Goal: Information Seeking & Learning: Learn about a topic

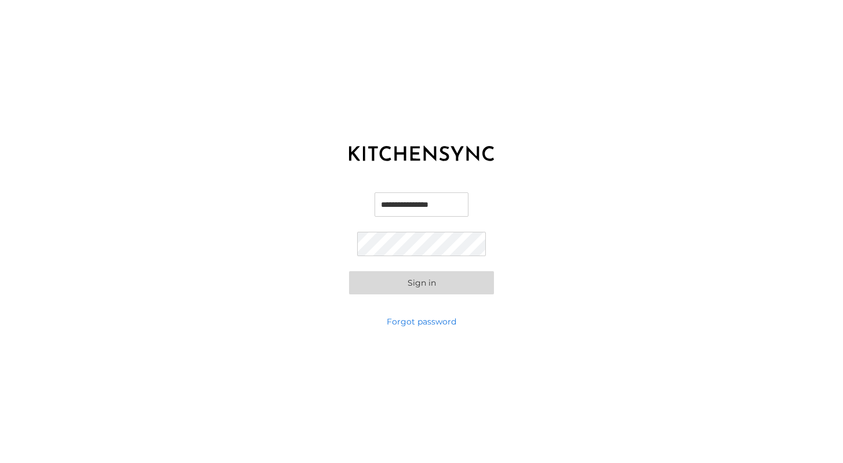
type input "**********"
click at [441, 289] on button "Sign in" at bounding box center [421, 282] width 145 height 23
type input "**********"
click at [421, 282] on button "Sign in" at bounding box center [421, 282] width 145 height 23
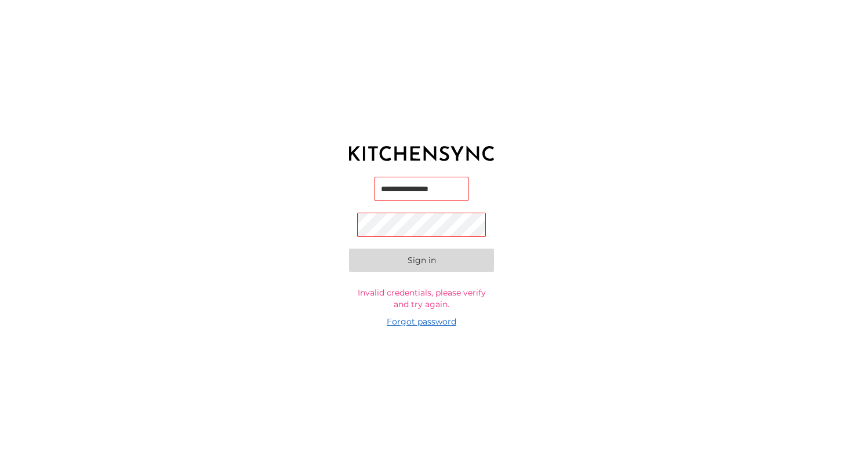
click at [430, 321] on link "Forgot password" at bounding box center [422, 322] width 70 height 12
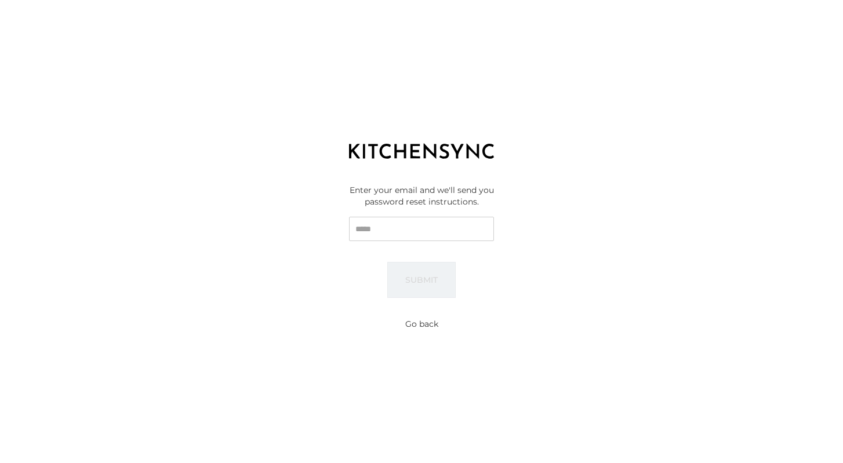
click at [449, 225] on input "Email" at bounding box center [421, 229] width 145 height 24
type input "**********"
click at [421, 279] on button "Submit" at bounding box center [421, 280] width 68 height 36
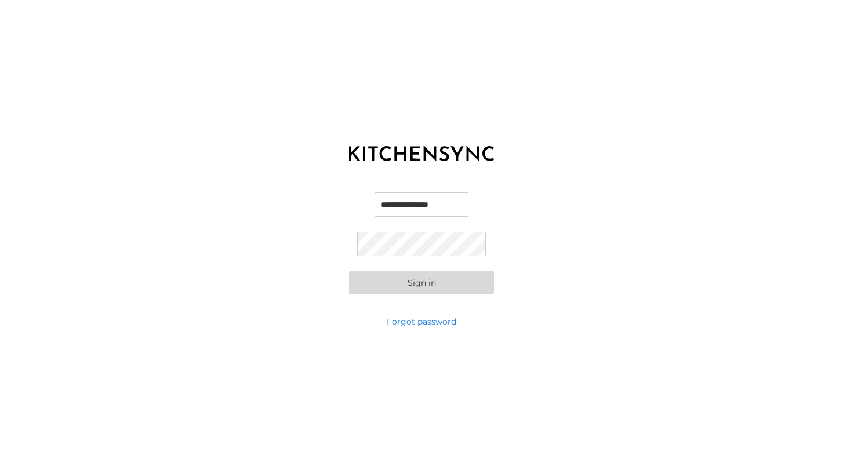
type input "**********"
click at [421, 282] on button "Sign in" at bounding box center [421, 282] width 145 height 23
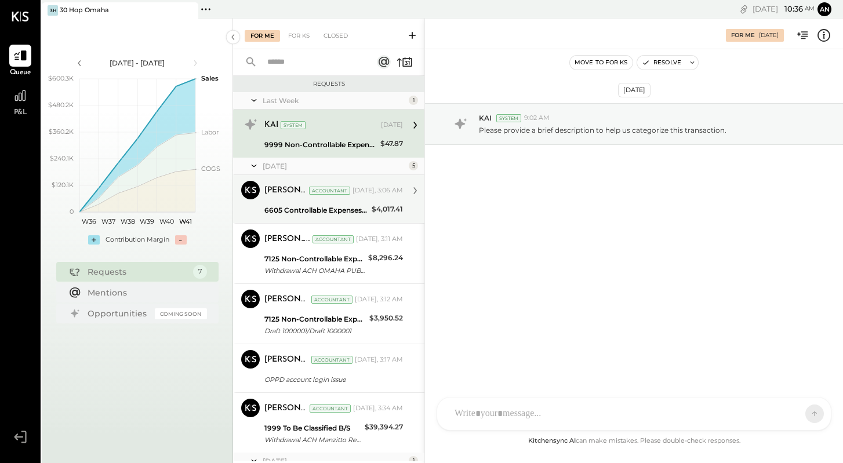
click at [352, 194] on div "[DATE], 3:06 AM" at bounding box center [377, 190] width 50 height 9
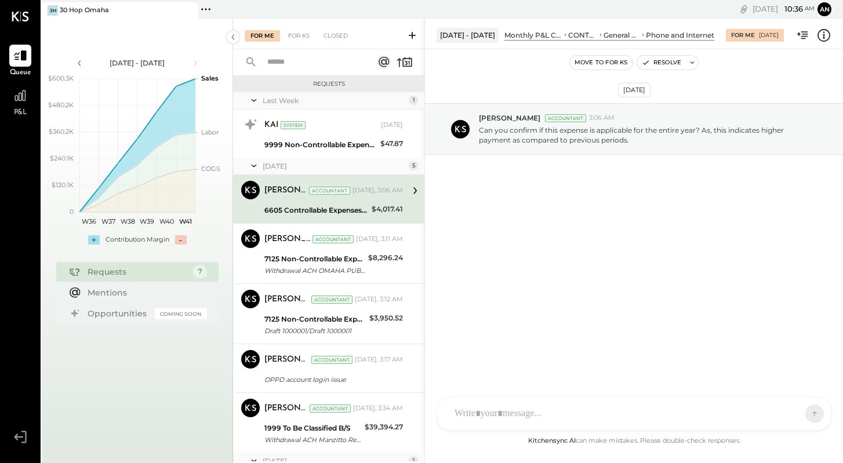
click at [374, 198] on div "[PERSON_NAME] Accountant [DATE], 3:06 AM" at bounding box center [333, 191] width 139 height 16
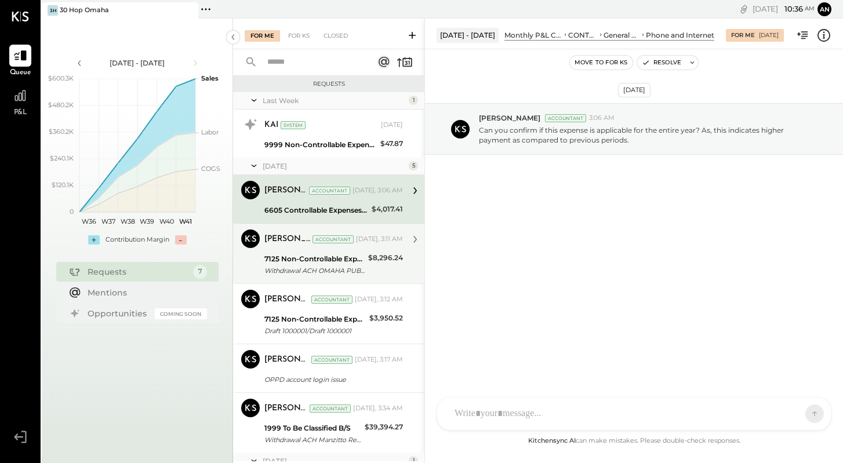
click at [370, 252] on div "$8,296.24" at bounding box center [385, 258] width 35 height 12
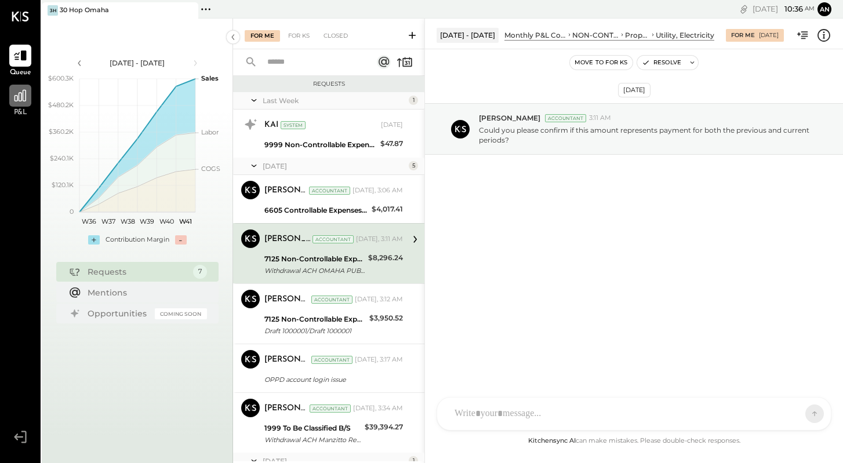
click at [11, 95] on div at bounding box center [20, 96] width 22 height 22
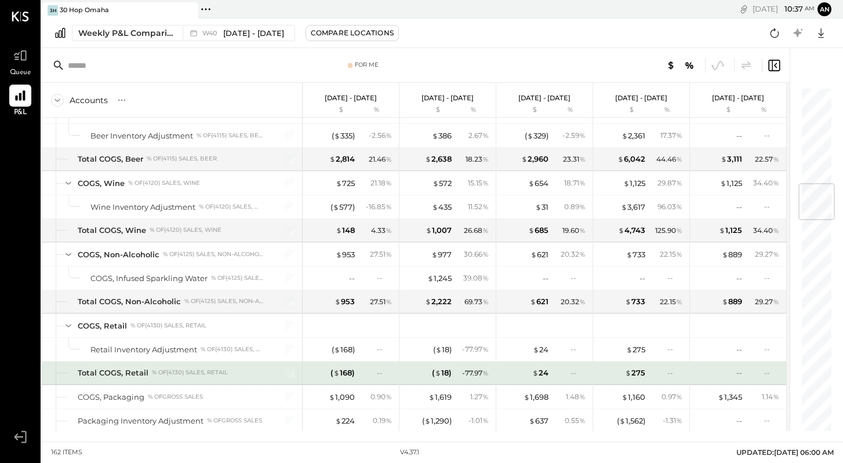
scroll to position [816, 0]
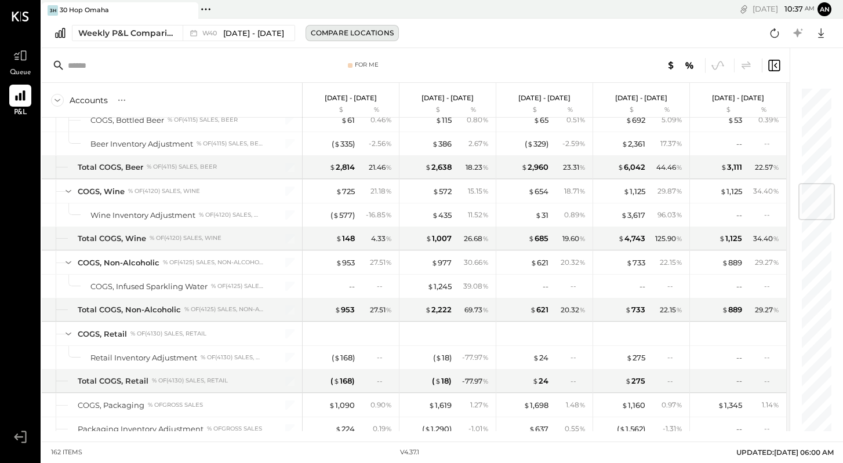
click at [372, 35] on div "Compare Locations" at bounding box center [352, 33] width 83 height 10
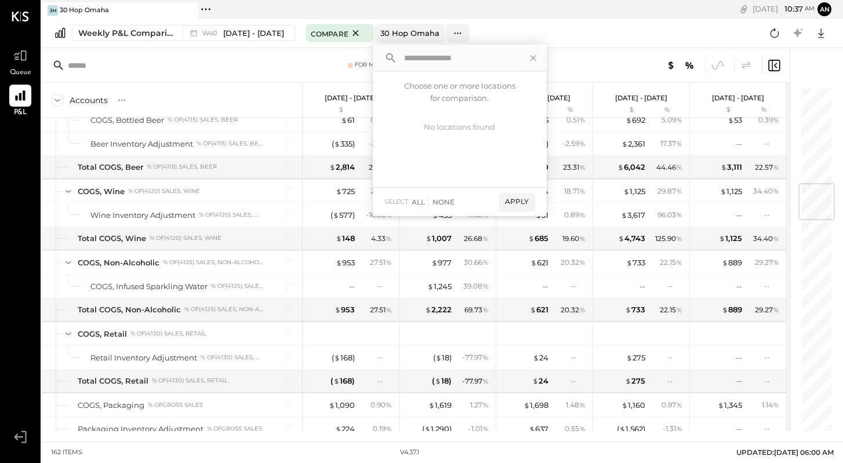
click at [358, 35] on icon at bounding box center [355, 33] width 6 height 6
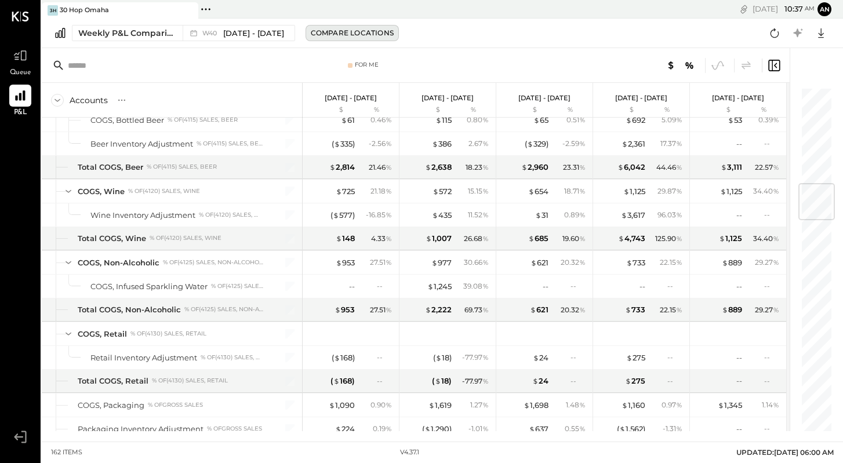
click at [373, 40] on button "Compare Locations" at bounding box center [351, 33] width 93 height 16
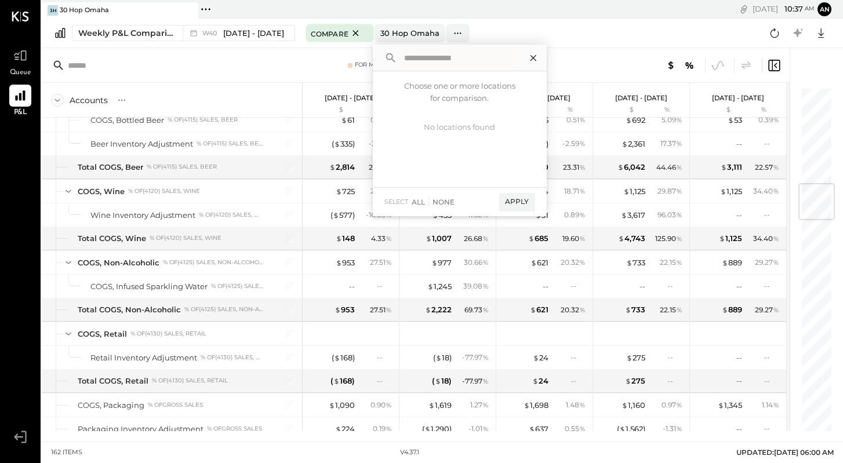
click at [541, 59] on icon at bounding box center [533, 57] width 15 height 15
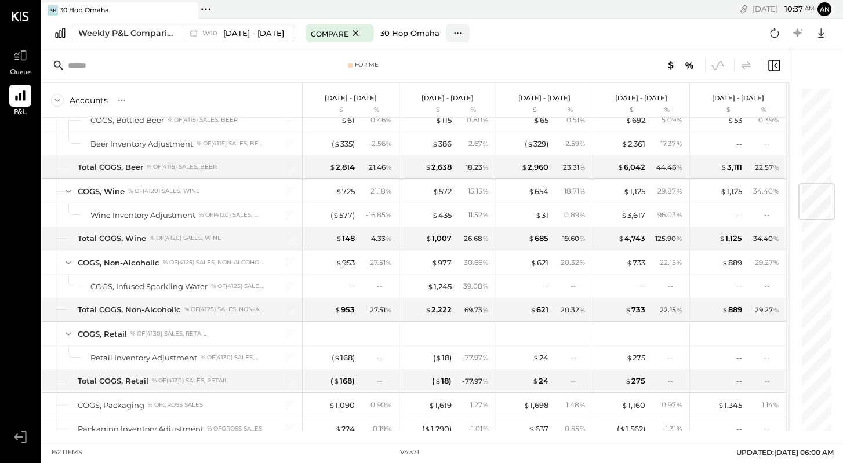
click at [428, 31] on div "30 Hop Omaha" at bounding box center [409, 33] width 59 height 11
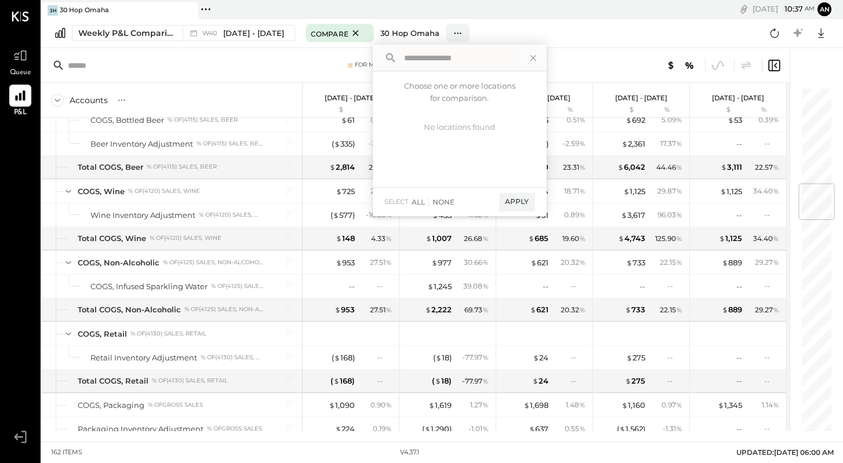
click at [428, 31] on div "30 Hop Omaha" at bounding box center [409, 33] width 59 height 11
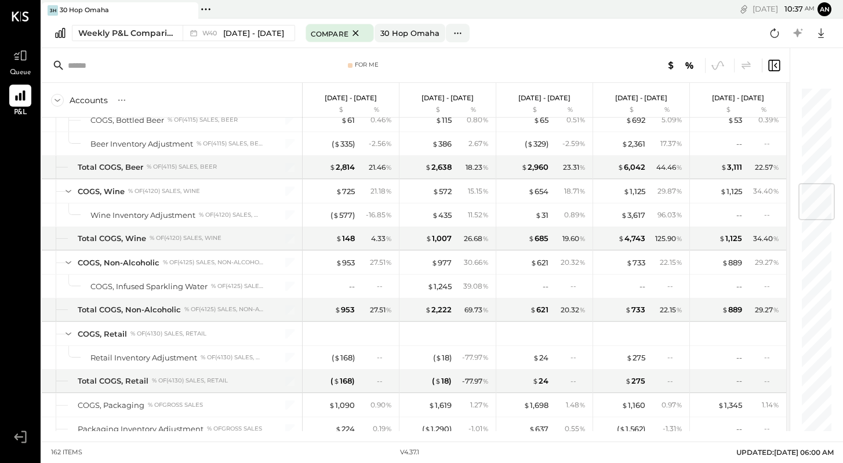
click at [609, 34] on div "Weekly P&L Comparison W40 [DATE] - [DATE] Compare 30 Hop Omaha Choose one or mo…" at bounding box center [442, 34] width 801 height 30
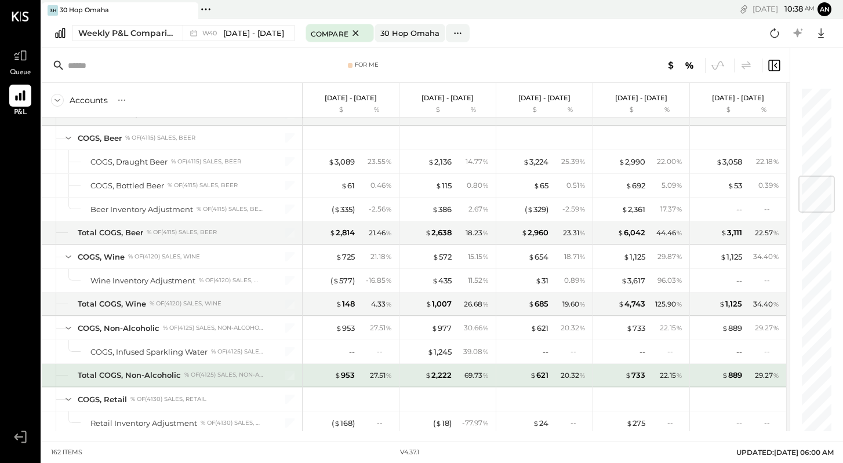
scroll to position [746, 0]
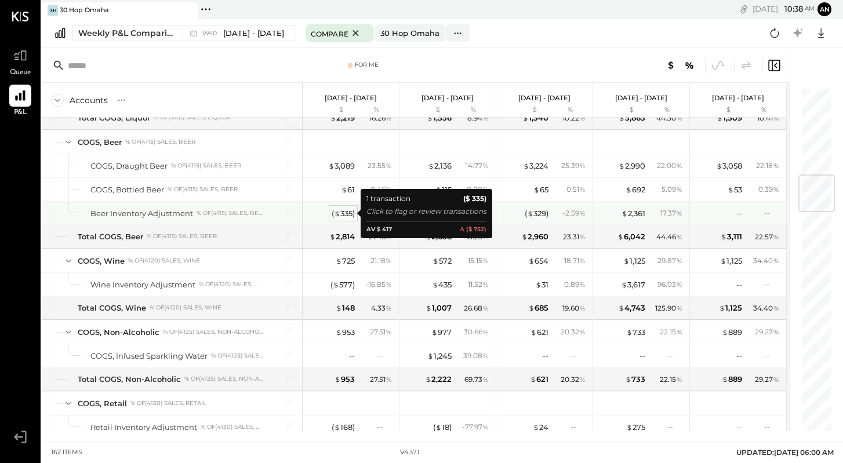
click at [354, 216] on div "( $ 335 )" at bounding box center [343, 213] width 23 height 11
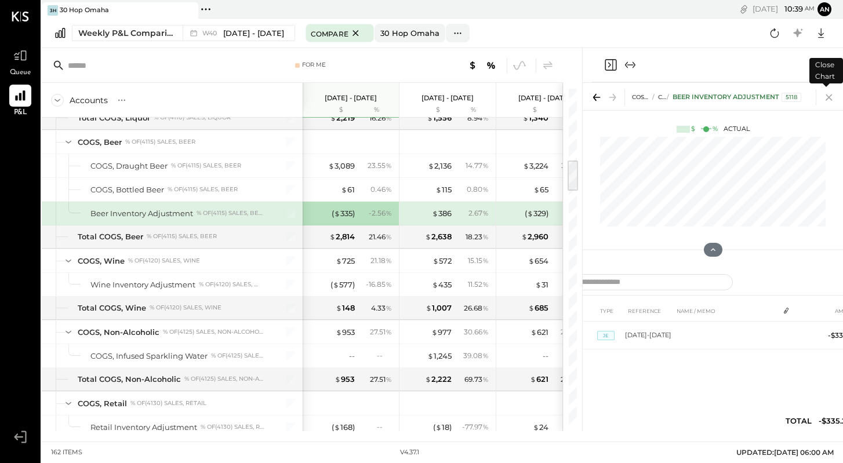
click at [827, 98] on icon at bounding box center [829, 97] width 16 height 16
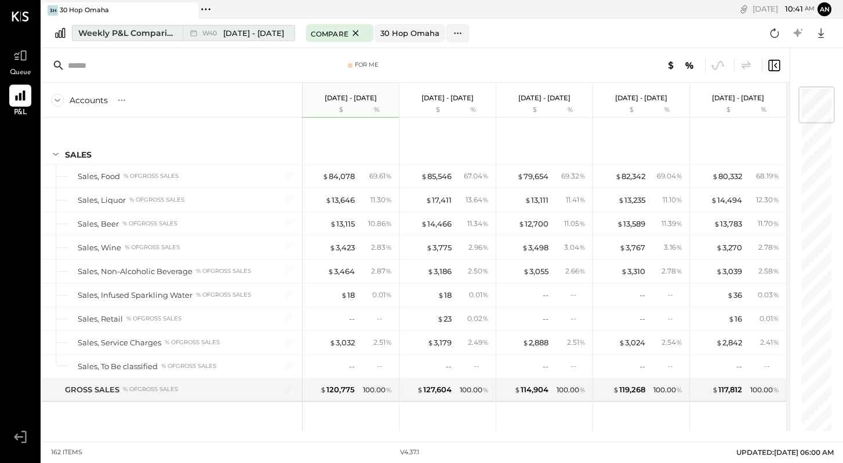
click at [278, 30] on span "[DATE] - [DATE]" at bounding box center [253, 33] width 61 height 11
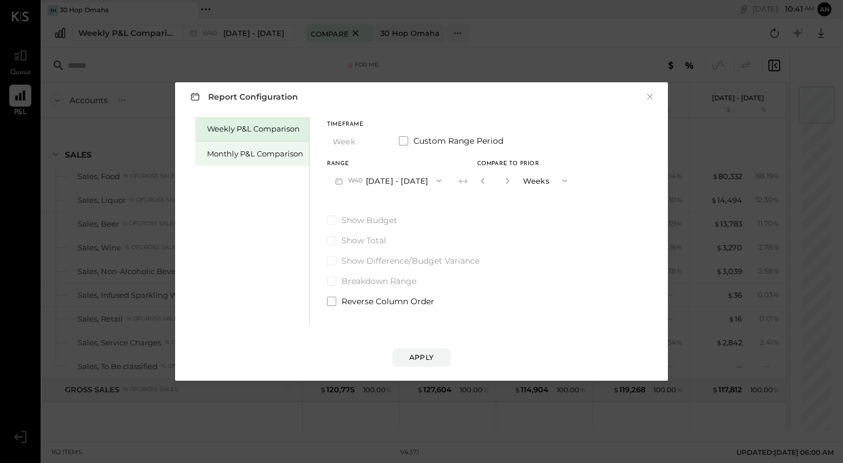
click at [261, 157] on div "Monthly P&L Comparison" at bounding box center [255, 153] width 96 height 11
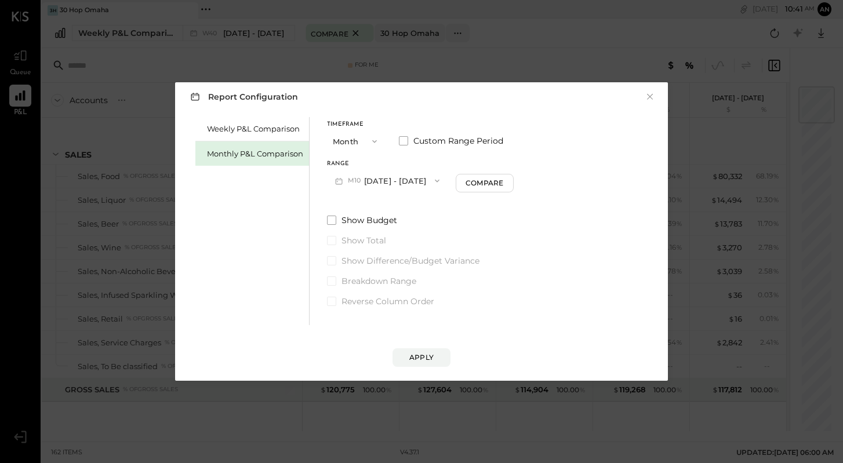
click at [394, 181] on button "M10 [DATE] - [DATE]" at bounding box center [387, 180] width 121 height 21
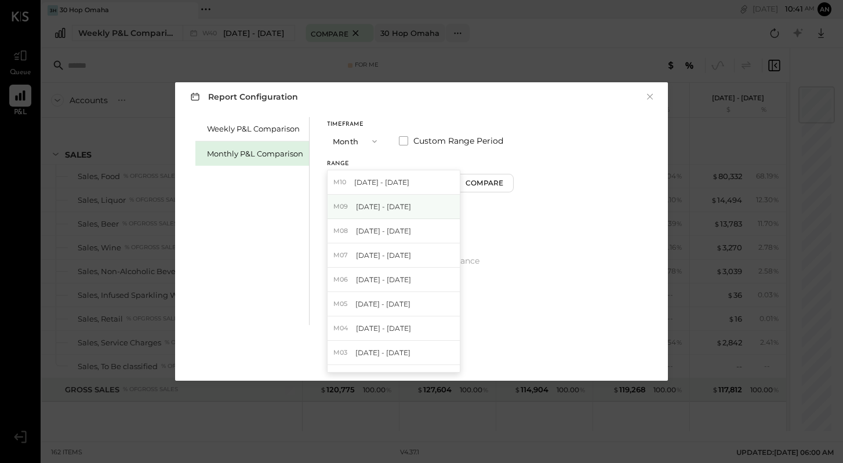
click at [388, 207] on span "[DATE] - [DATE]" at bounding box center [383, 207] width 55 height 10
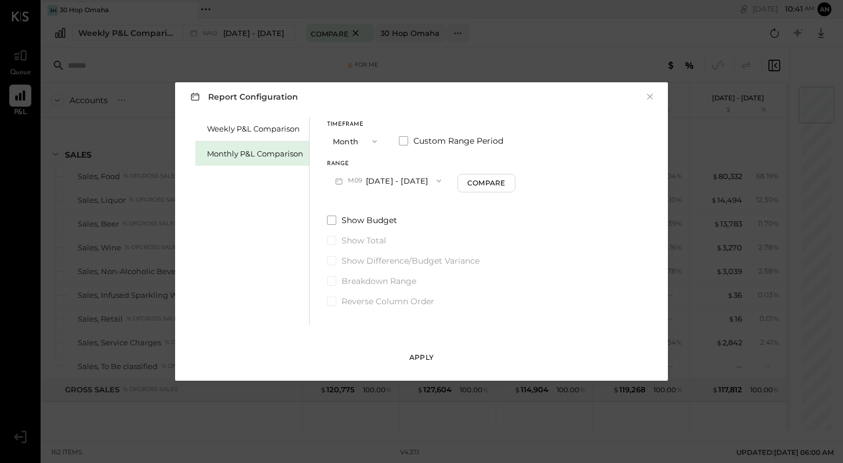
click at [423, 354] on div "Apply" at bounding box center [421, 357] width 24 height 10
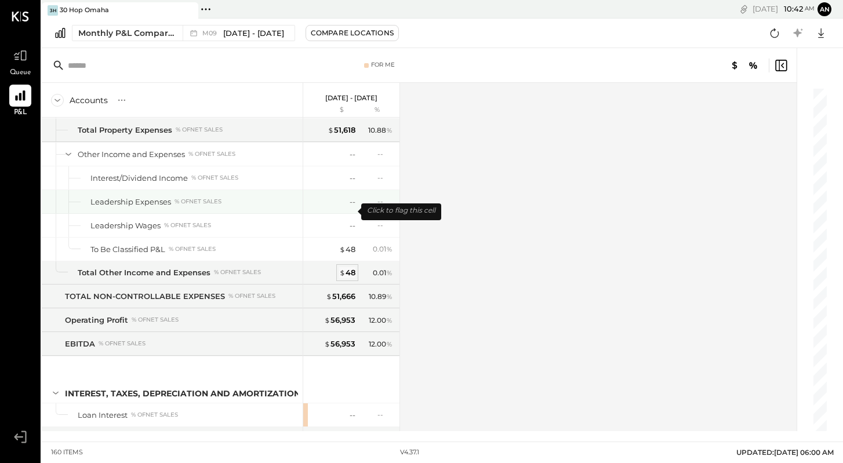
scroll to position [3062, 0]
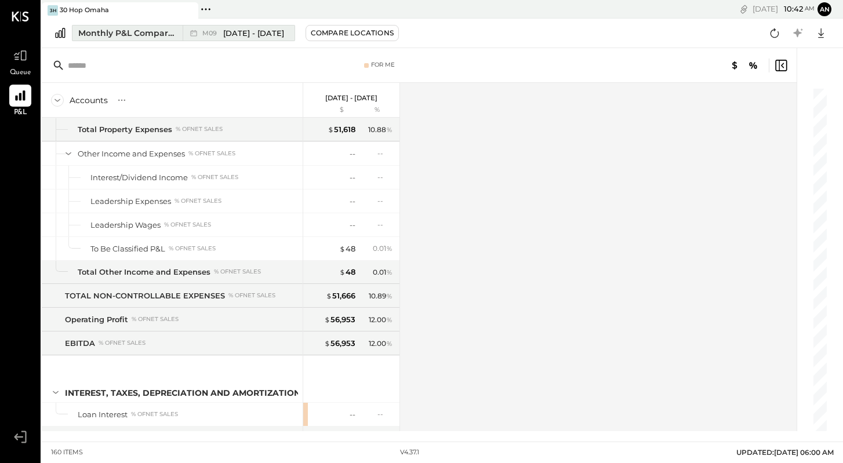
click at [217, 38] on div "M09 [DATE] - [DATE]" at bounding box center [243, 33] width 82 height 11
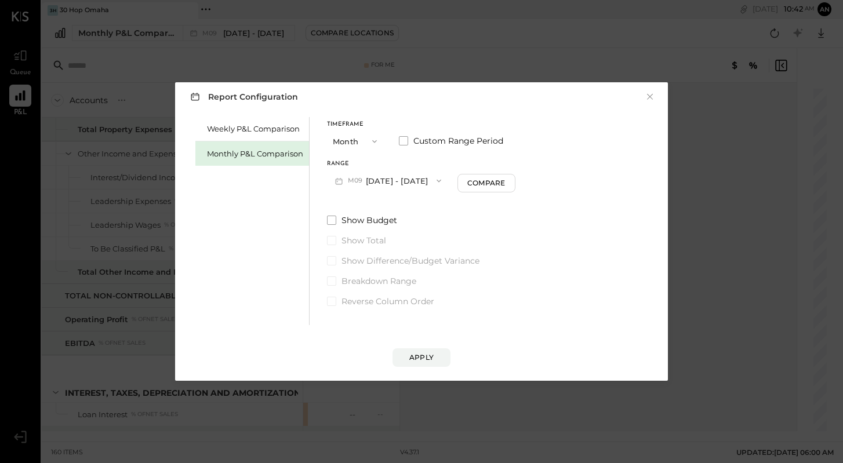
click at [394, 181] on button "M09 [DATE] - [DATE]" at bounding box center [388, 180] width 122 height 21
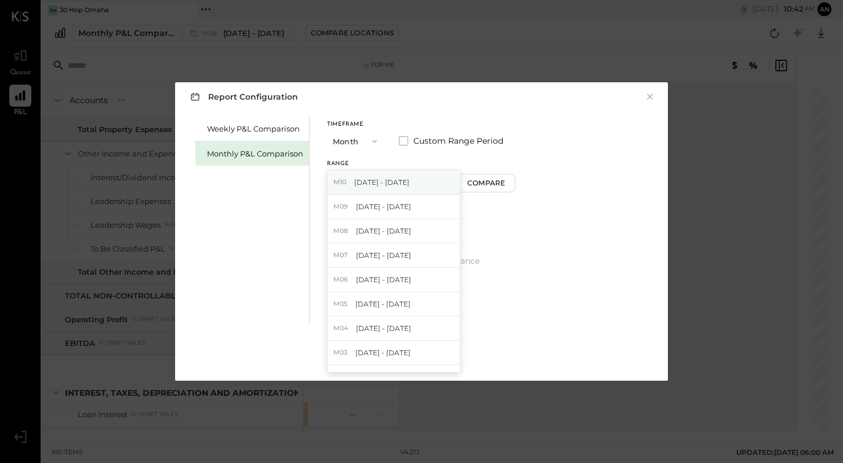
click at [396, 186] on span "[DATE] - [DATE]" at bounding box center [381, 182] width 55 height 10
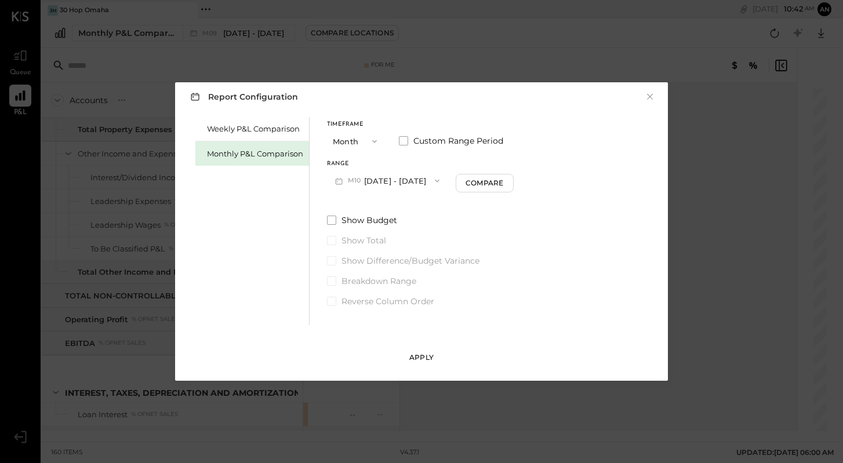
click at [424, 353] on div "Apply" at bounding box center [421, 357] width 24 height 10
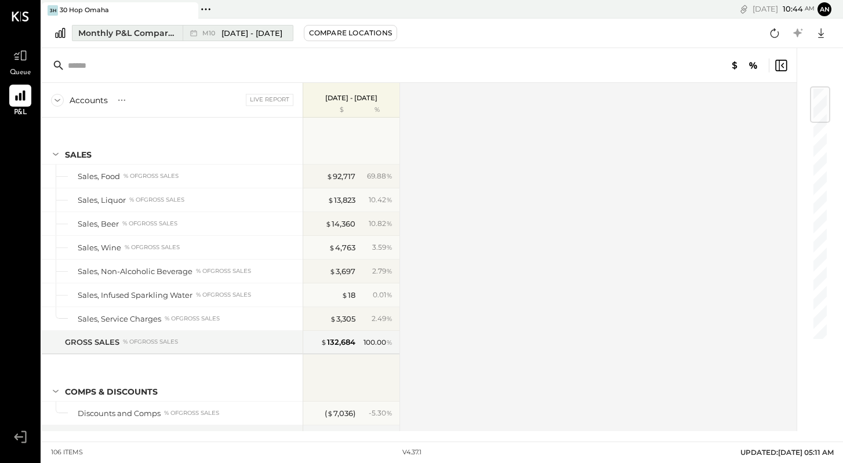
click at [239, 31] on span "[DATE] - [DATE]" at bounding box center [251, 33] width 61 height 11
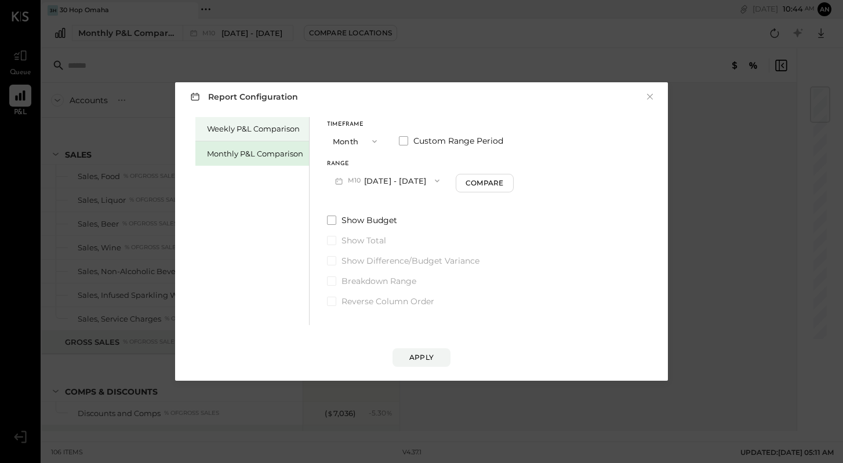
click at [275, 131] on div "Weekly P&L Comparison" at bounding box center [255, 128] width 96 height 11
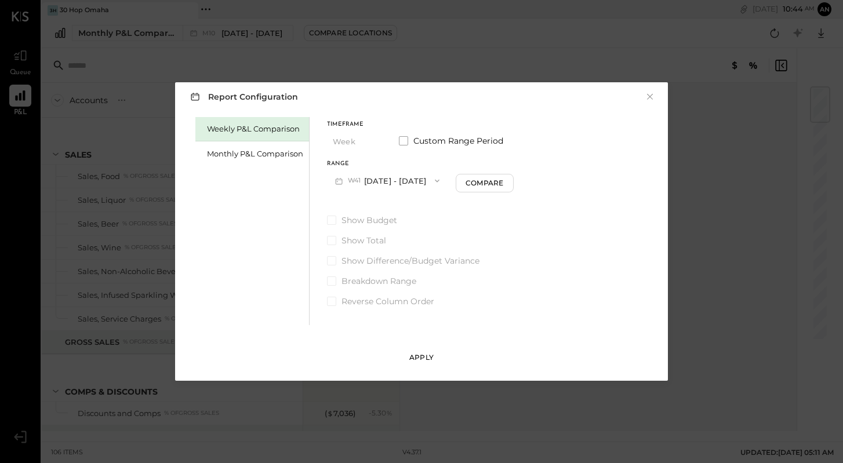
click at [415, 355] on div "Apply" at bounding box center [421, 357] width 24 height 10
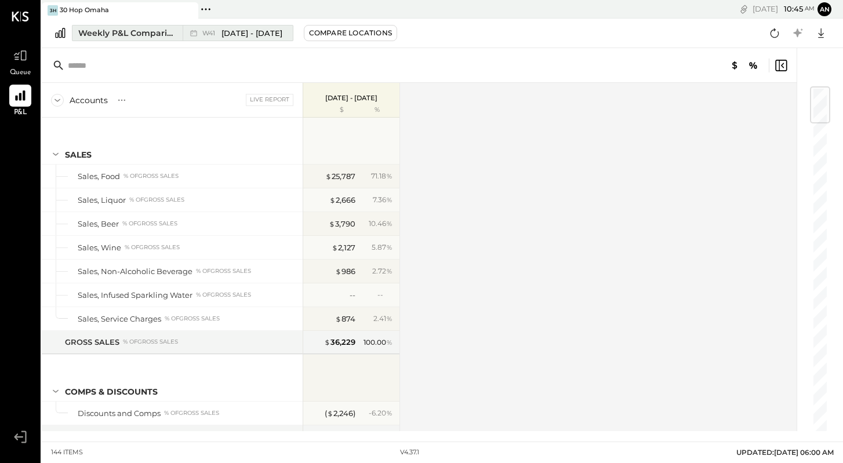
click at [239, 30] on span "[DATE] - [DATE]" at bounding box center [251, 33] width 61 height 11
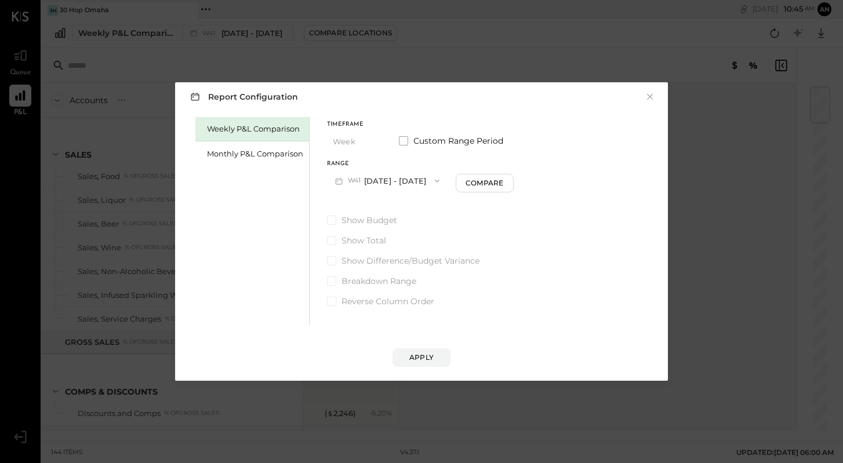
click at [368, 181] on button "W41 [DATE] - [DATE]" at bounding box center [387, 180] width 121 height 21
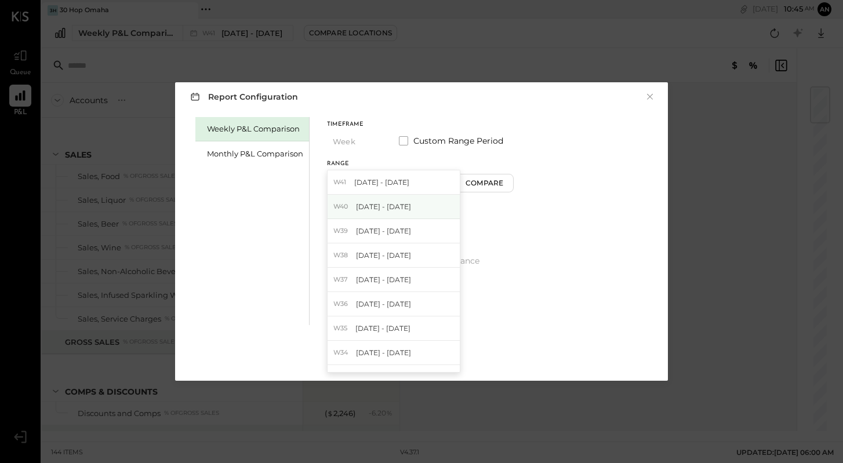
click at [372, 214] on div "W40 [DATE] - [DATE]" at bounding box center [394, 207] width 132 height 24
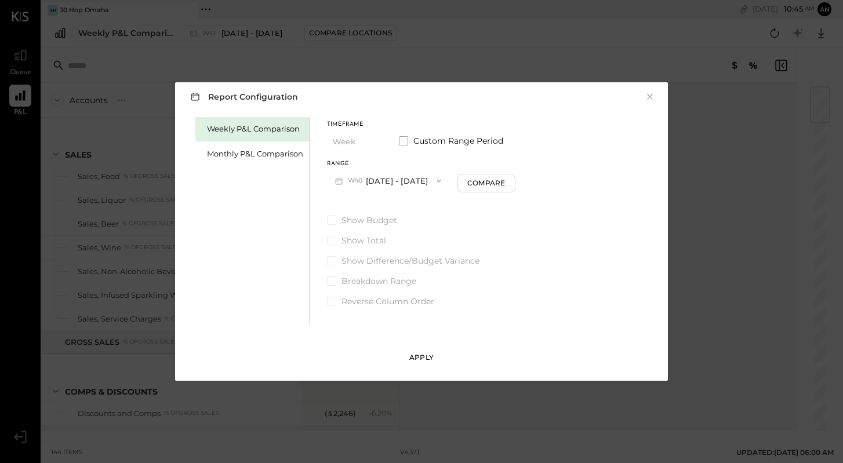
click at [424, 359] on div "Apply" at bounding box center [421, 357] width 24 height 10
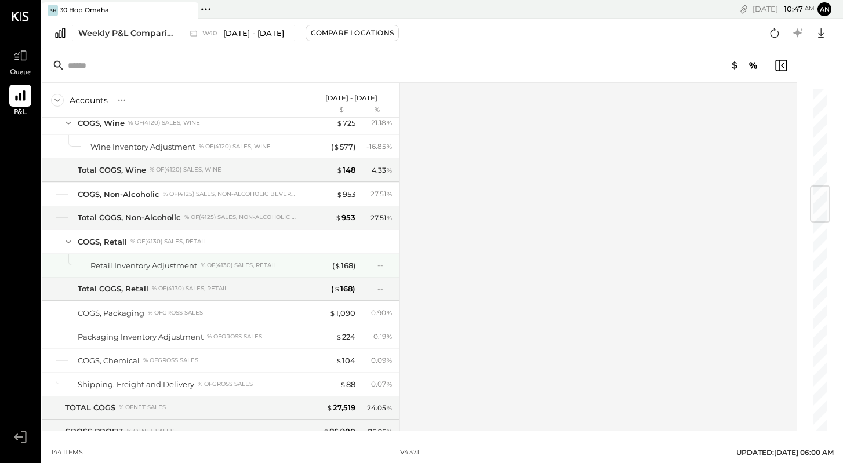
scroll to position [829, 0]
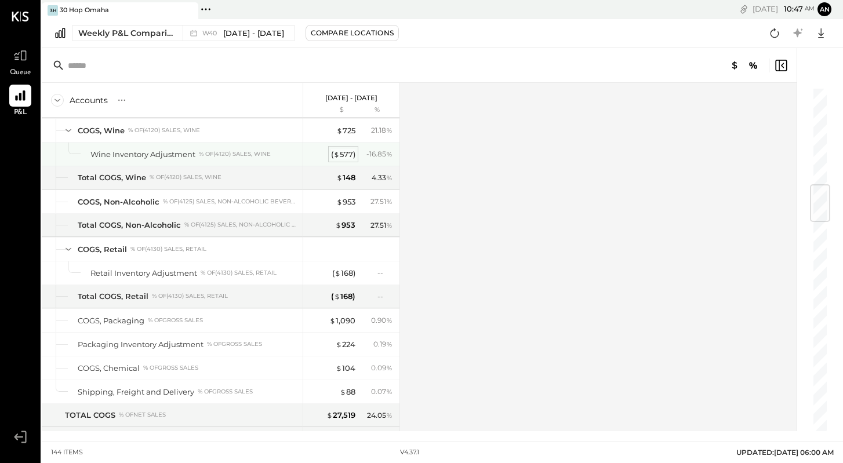
click at [346, 154] on div "( $ 577 )" at bounding box center [343, 154] width 24 height 11
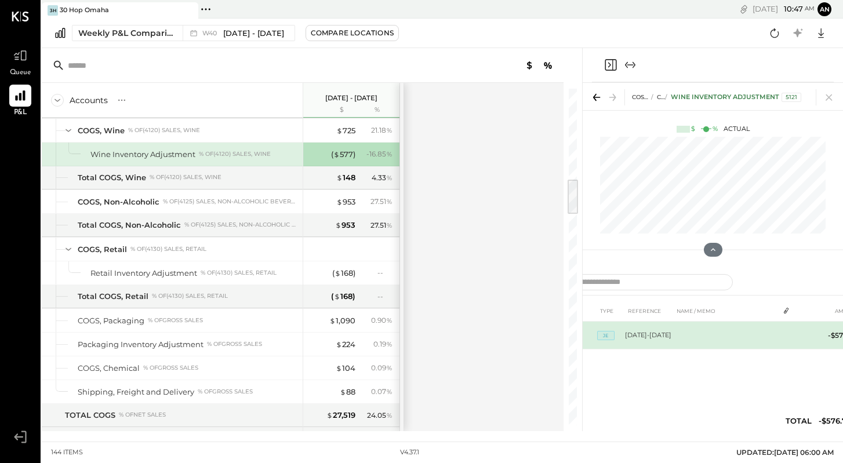
click at [644, 324] on td "[DATE]-[DATE]" at bounding box center [649, 336] width 49 height 28
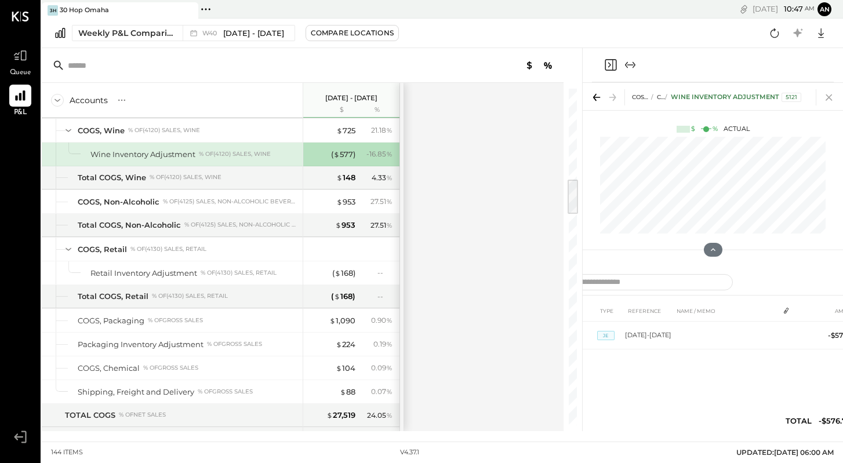
click at [829, 99] on icon at bounding box center [829, 97] width 16 height 16
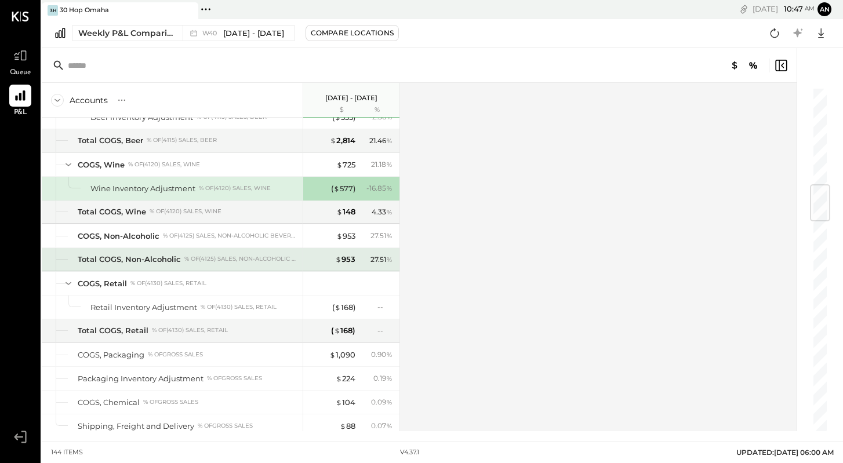
scroll to position [781, 0]
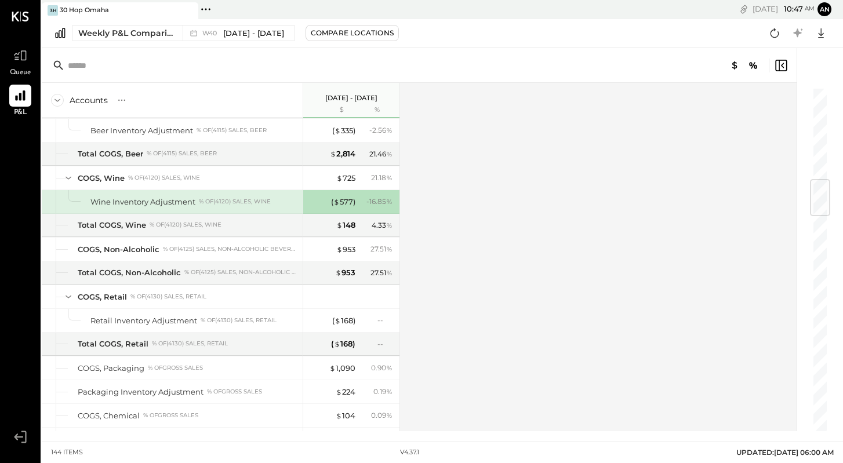
click at [448, 233] on div "Accounts S % GL [DATE] - [DATE] $ % SALES Sales, Food % of GROSS SALES Sales, L…" at bounding box center [420, 257] width 756 height 348
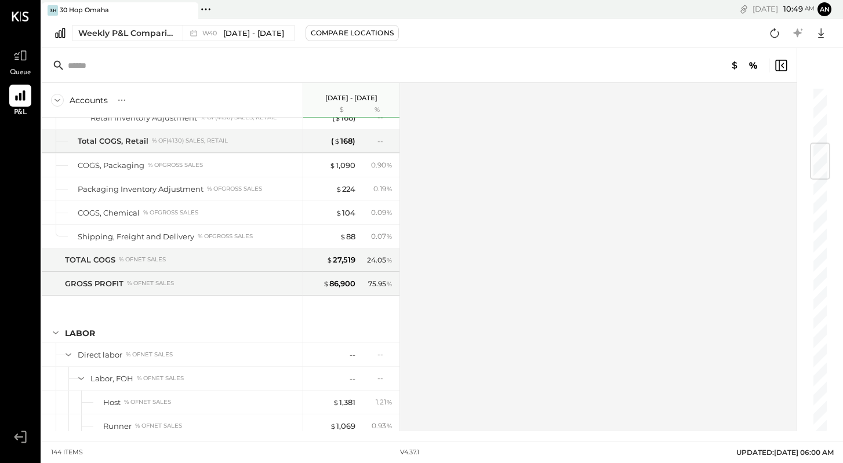
scroll to position [0, 0]
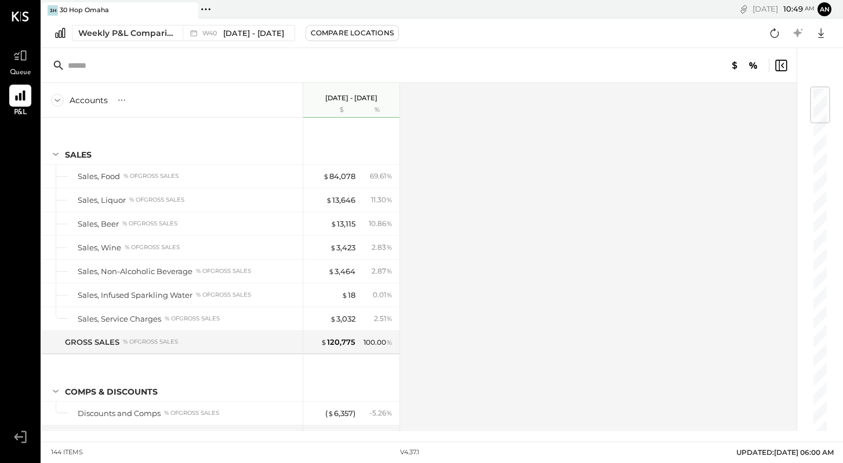
click at [140, 24] on div "Weekly P&L Comparison W40 [DATE] - [DATE] Compare Locations Google Sheets Excel" at bounding box center [442, 34] width 801 height 30
click at [140, 35] on div "Weekly P&L Comparison" at bounding box center [126, 33] width 97 height 12
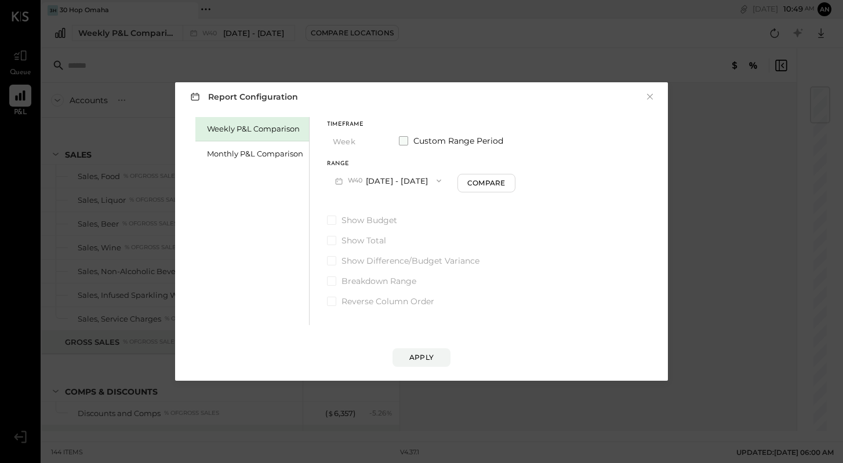
click at [403, 138] on span at bounding box center [403, 140] width 9 height 9
click at [376, 175] on button "[DATE]" at bounding box center [361, 180] width 69 height 21
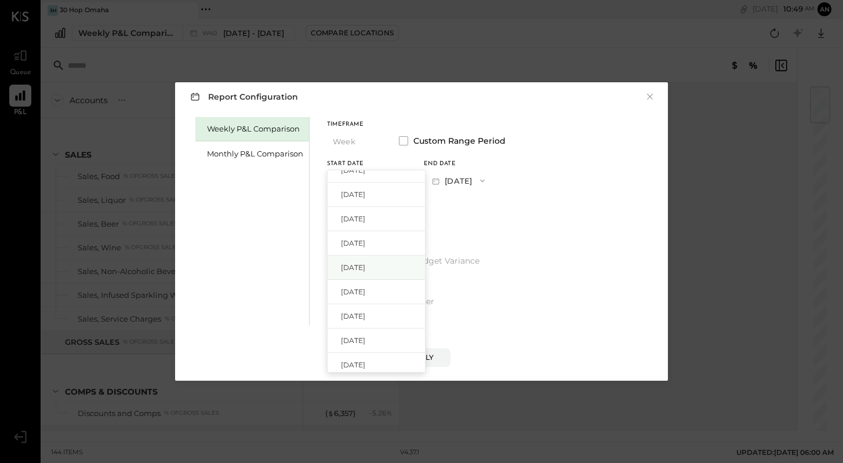
scroll to position [888, 0]
click at [365, 240] on span "[DATE]" at bounding box center [353, 244] width 24 height 10
click at [442, 181] on icon "button" at bounding box center [436, 181] width 12 height 12
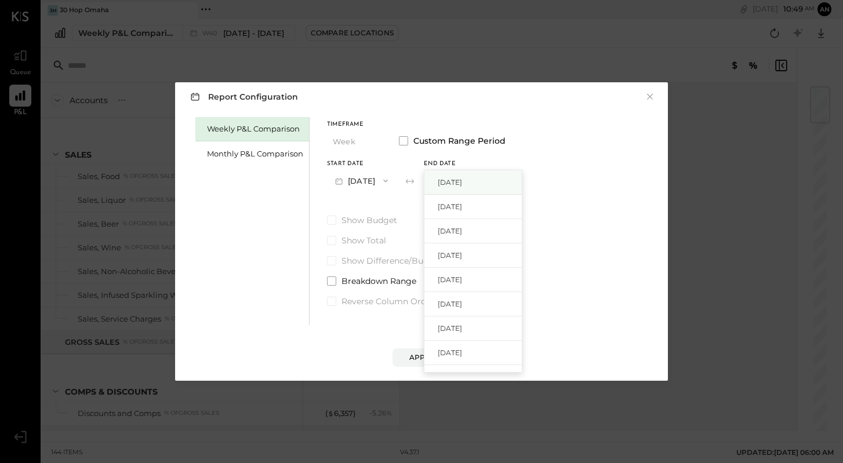
click at [462, 185] on span "[DATE]" at bounding box center [450, 182] width 24 height 10
click at [654, 93] on button "×" at bounding box center [650, 97] width 10 height 12
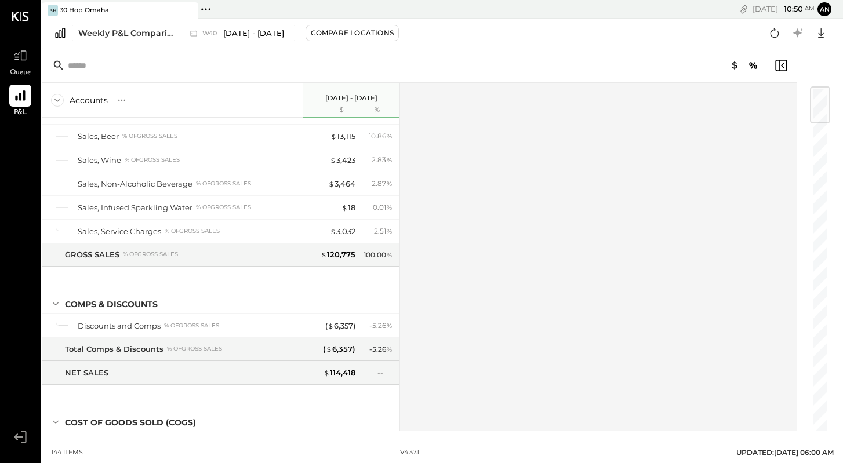
scroll to position [0, 0]
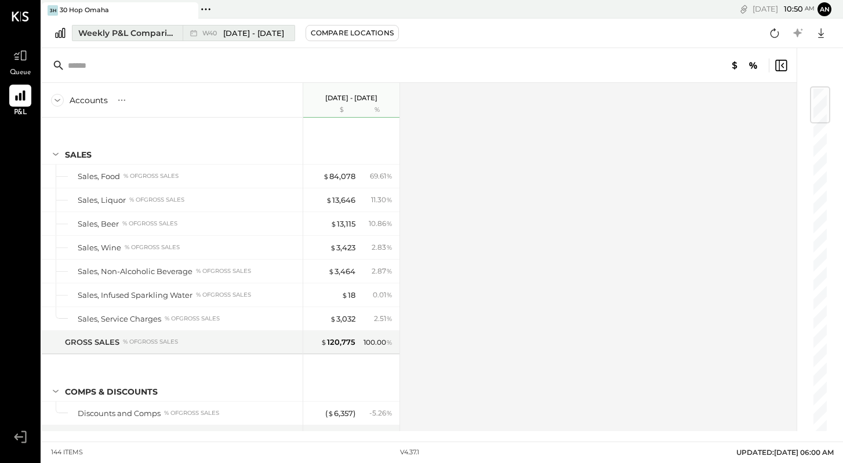
click at [254, 28] on span "[DATE] - [DATE]" at bounding box center [253, 33] width 61 height 11
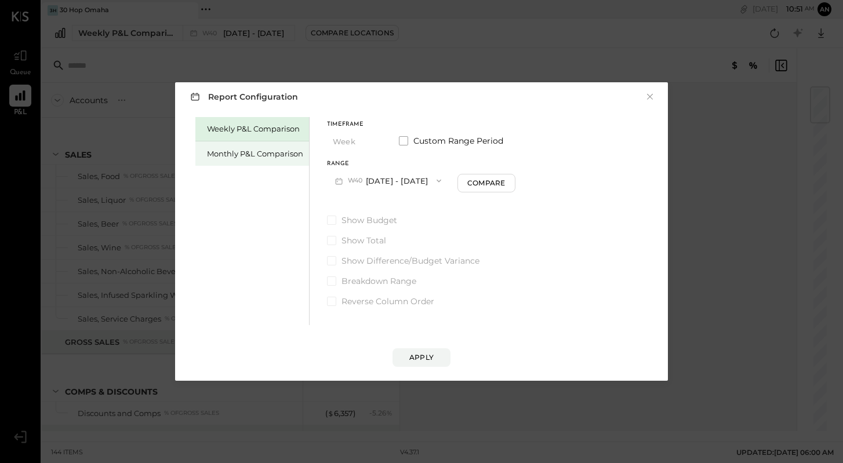
click at [281, 155] on div "Monthly P&L Comparison" at bounding box center [255, 153] width 96 height 11
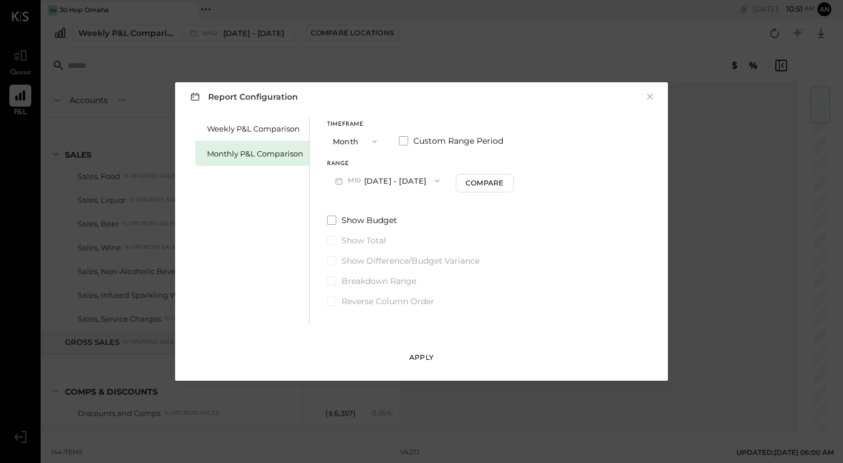
click at [422, 363] on button "Apply" at bounding box center [421, 357] width 58 height 19
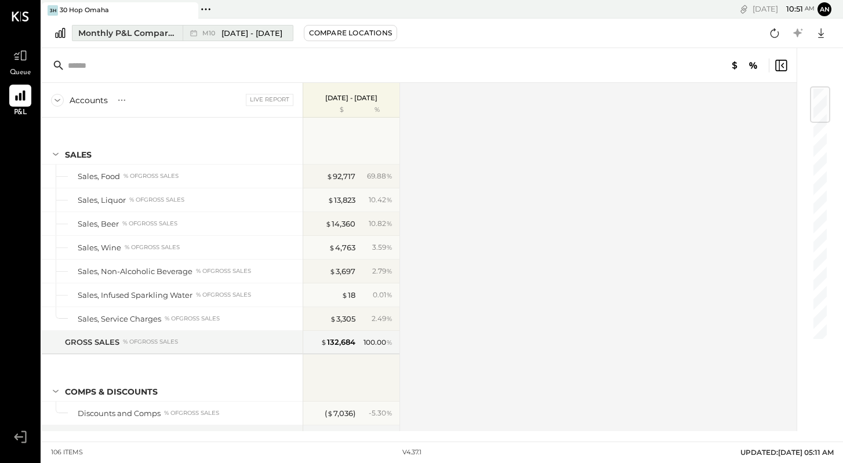
click at [251, 37] on span "[DATE] - [DATE]" at bounding box center [251, 33] width 61 height 11
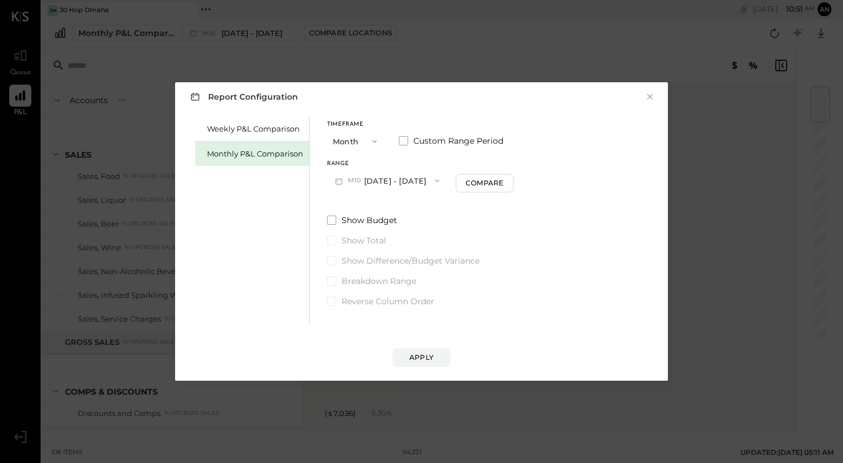
click at [406, 179] on button "M10 [DATE] - [DATE]" at bounding box center [387, 180] width 121 height 21
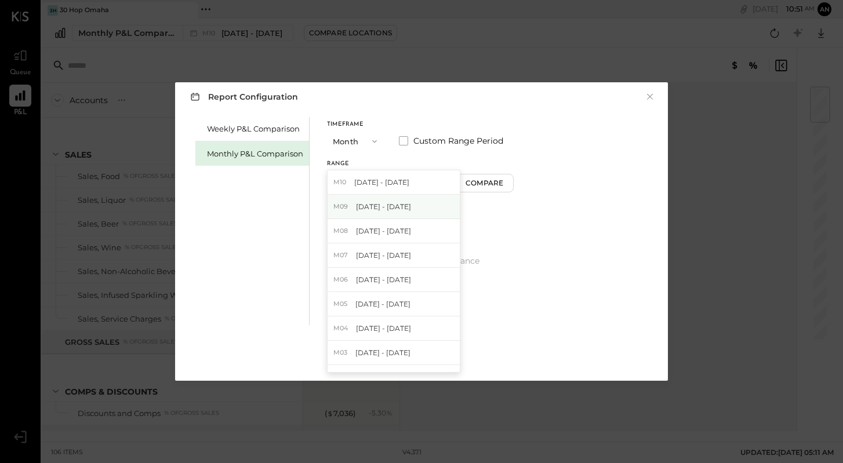
click at [402, 202] on span "[DATE] - [DATE]" at bounding box center [383, 207] width 55 height 10
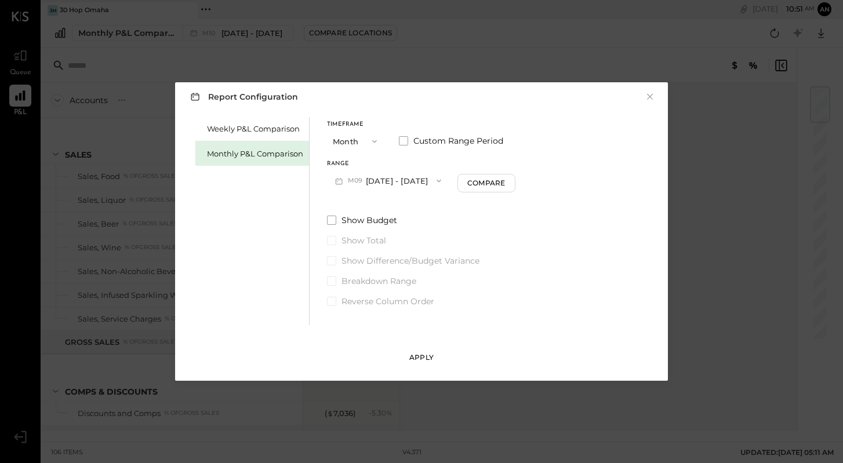
click at [427, 358] on div "Apply" at bounding box center [421, 357] width 24 height 10
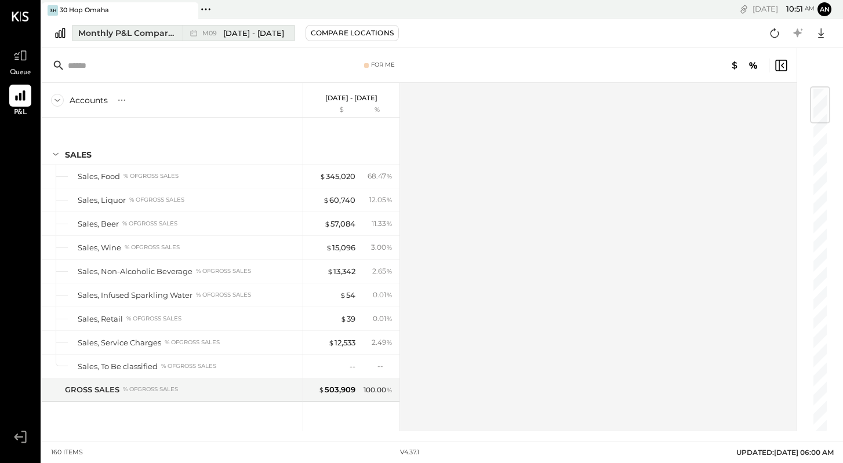
click at [195, 34] on icon at bounding box center [194, 33] width 12 height 12
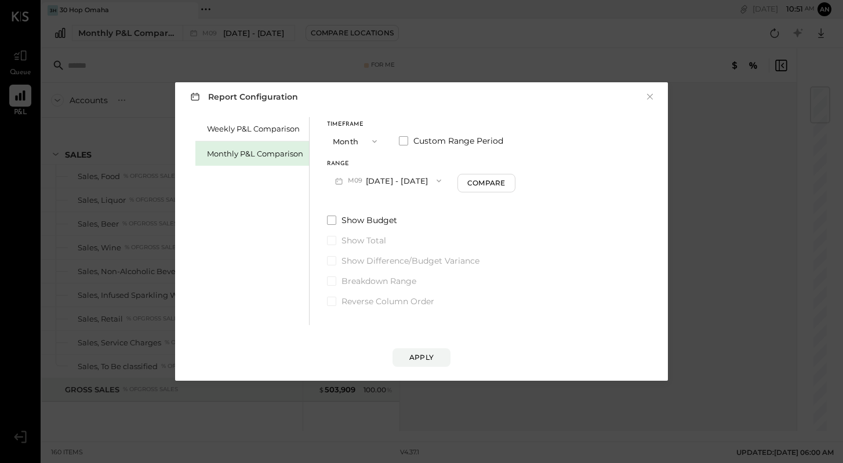
click at [354, 140] on button "Month" at bounding box center [356, 140] width 58 height 21
click at [312, 119] on div "Weekly P&L Comparison Monthly P&L Comparison Timeframe Month Month Quarter YTD …" at bounding box center [422, 219] width 470 height 211
click at [368, 181] on button "M09 [DATE] - [DATE]" at bounding box center [388, 180] width 122 height 21
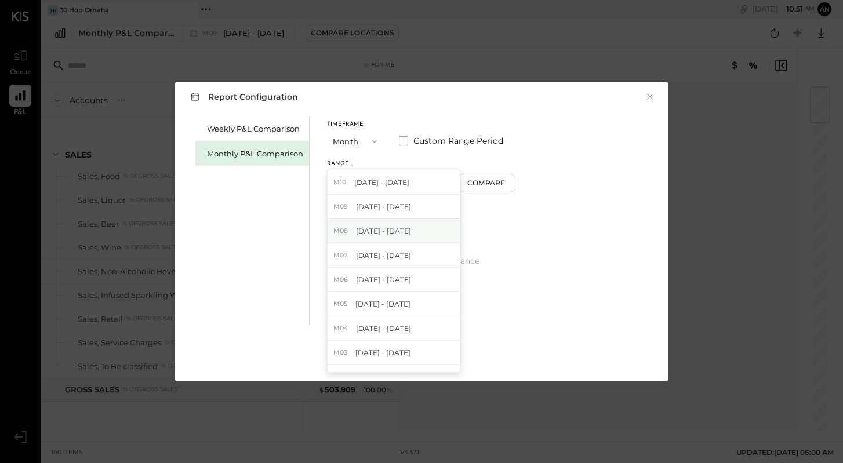
click at [380, 228] on span "[DATE] - [DATE]" at bounding box center [383, 231] width 55 height 10
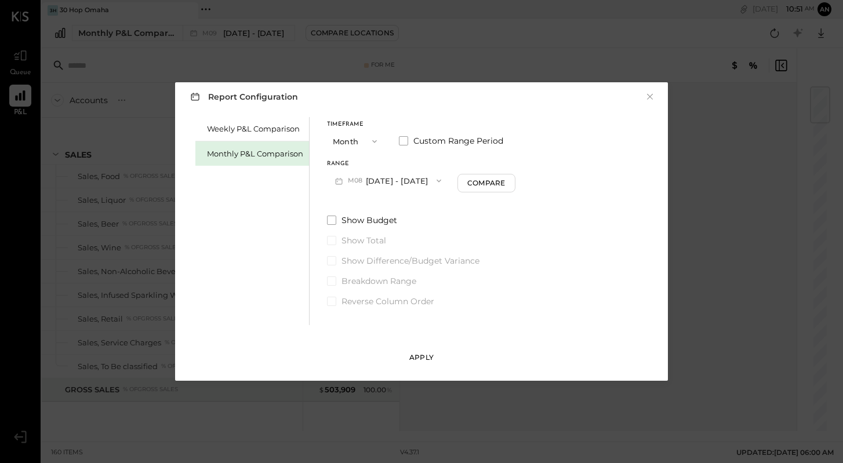
click at [423, 358] on div "Apply" at bounding box center [421, 357] width 24 height 10
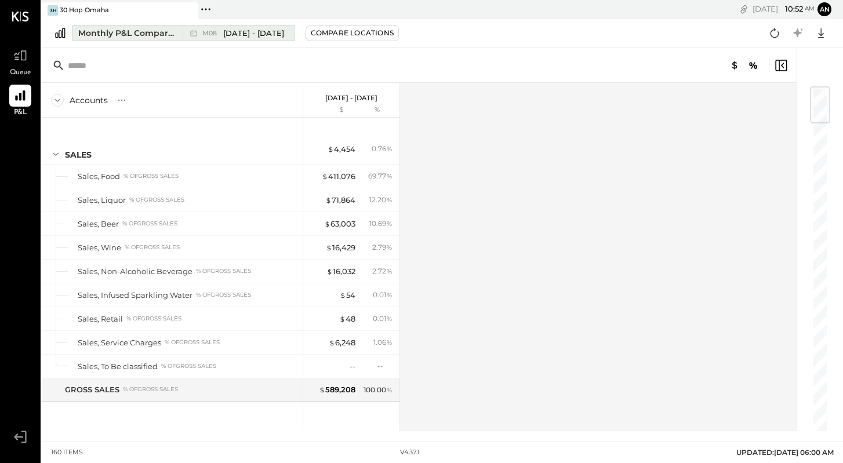
click at [250, 34] on span "[DATE] - [DATE]" at bounding box center [253, 33] width 61 height 11
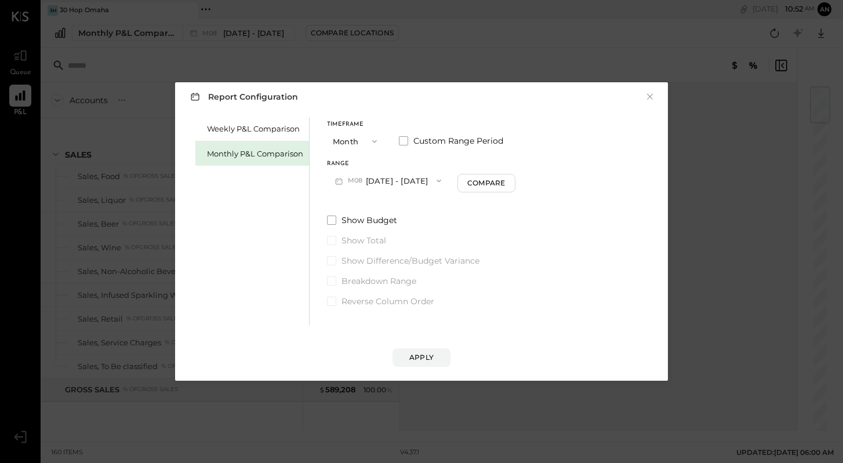
click at [394, 184] on button "M08 [DATE] - [DATE]" at bounding box center [388, 180] width 122 height 21
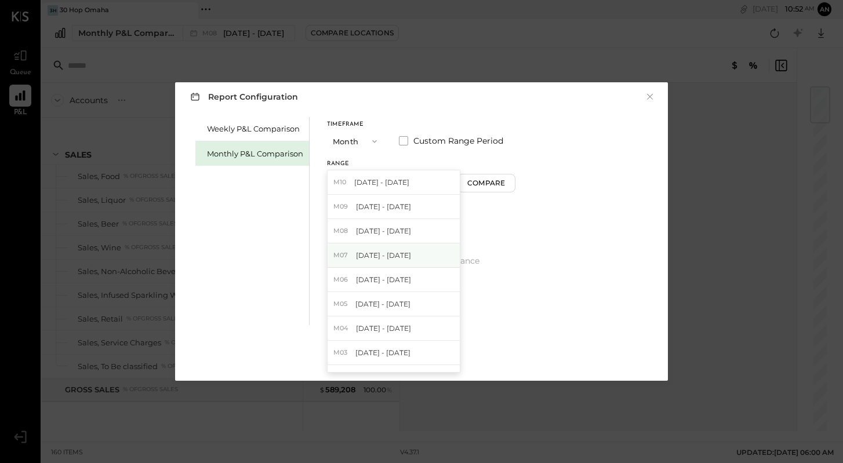
click at [399, 264] on div "M07 [DATE] - [DATE]" at bounding box center [394, 255] width 132 height 24
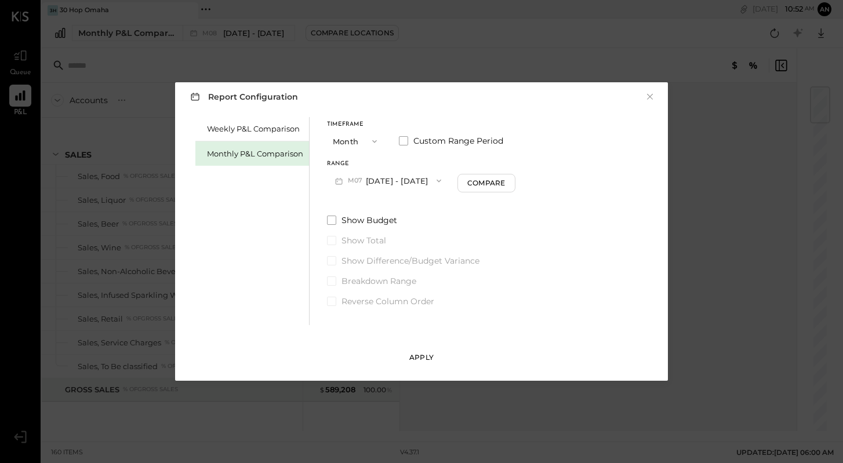
click at [440, 354] on button "Apply" at bounding box center [421, 357] width 58 height 19
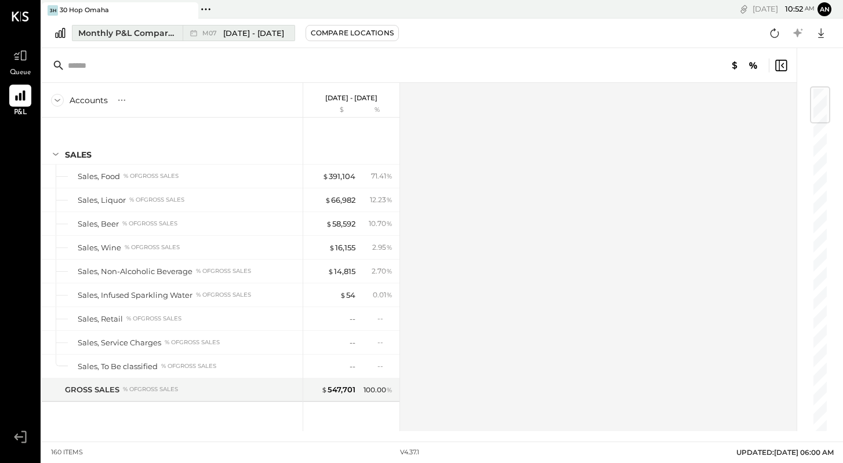
click at [209, 32] on span "M07" at bounding box center [211, 33] width 18 height 6
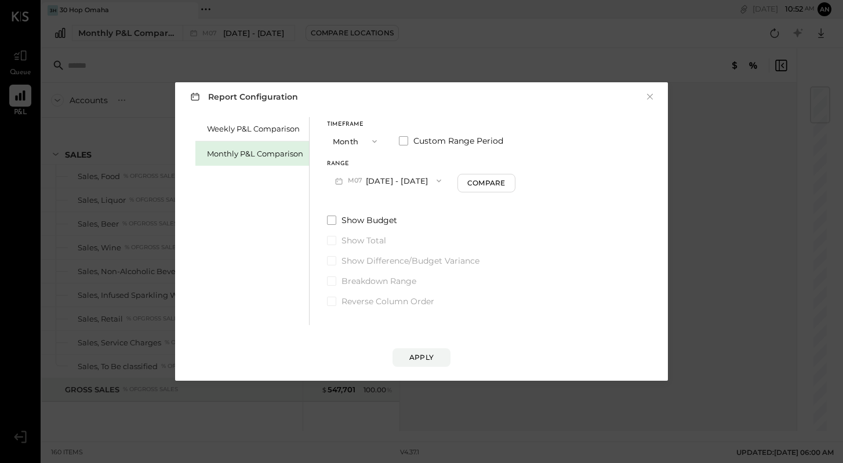
click at [379, 178] on button "M07 [DATE] - [DATE]" at bounding box center [388, 180] width 122 height 21
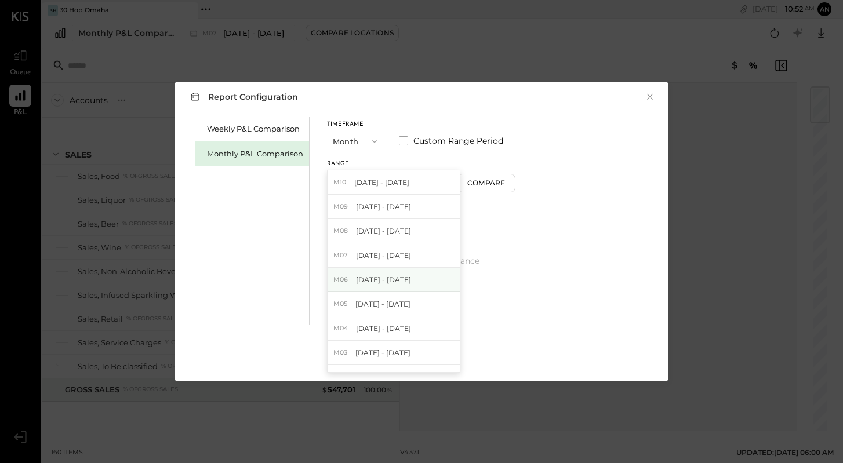
click at [401, 277] on span "[DATE] - [DATE]" at bounding box center [383, 280] width 55 height 10
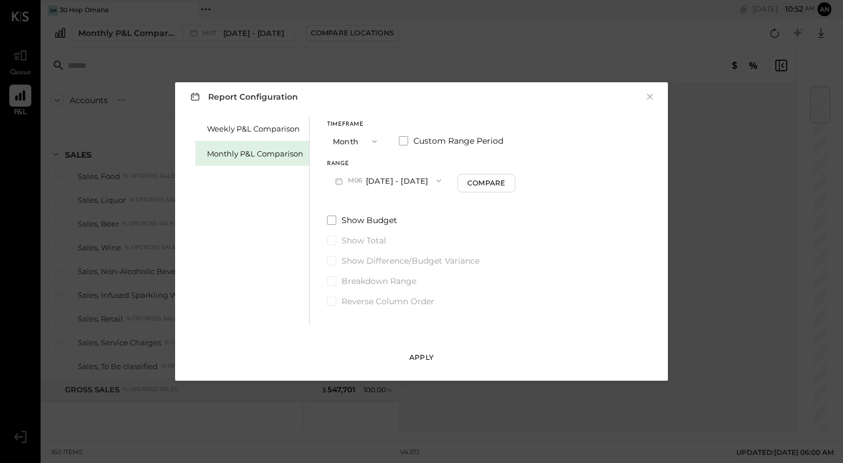
click at [434, 354] on button "Apply" at bounding box center [421, 357] width 58 height 19
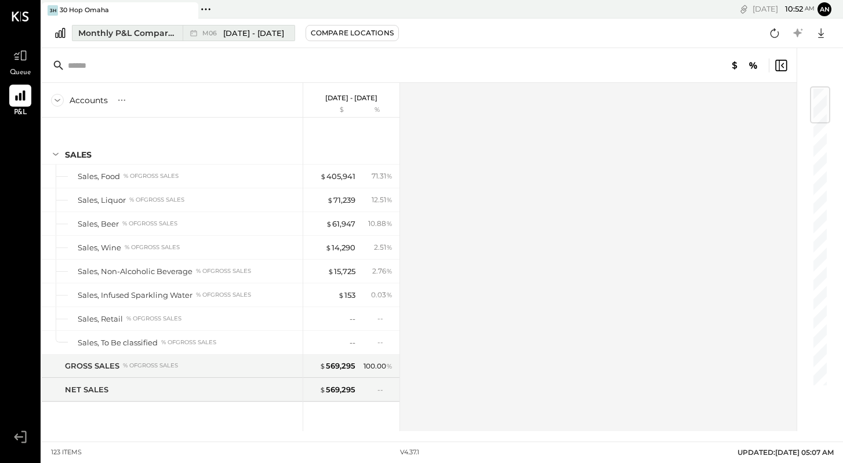
click at [250, 25] on button "Monthly P&L Comparison M06 [DATE] - [DATE]" at bounding box center [183, 33] width 223 height 16
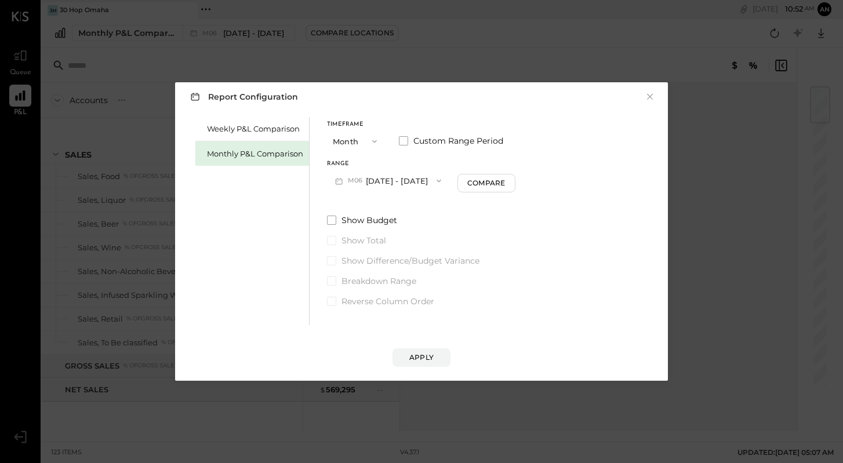
click at [386, 177] on button "M06 [DATE] - [DATE]" at bounding box center [388, 180] width 122 height 21
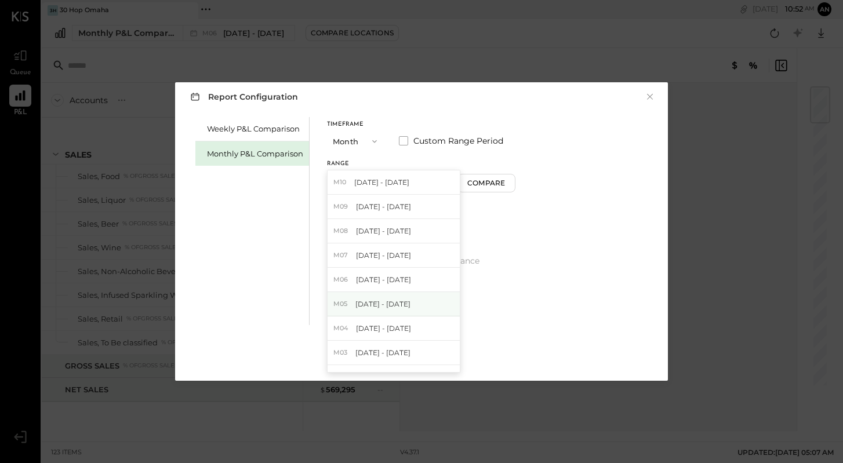
click at [404, 303] on span "[DATE] - [DATE]" at bounding box center [382, 304] width 55 height 10
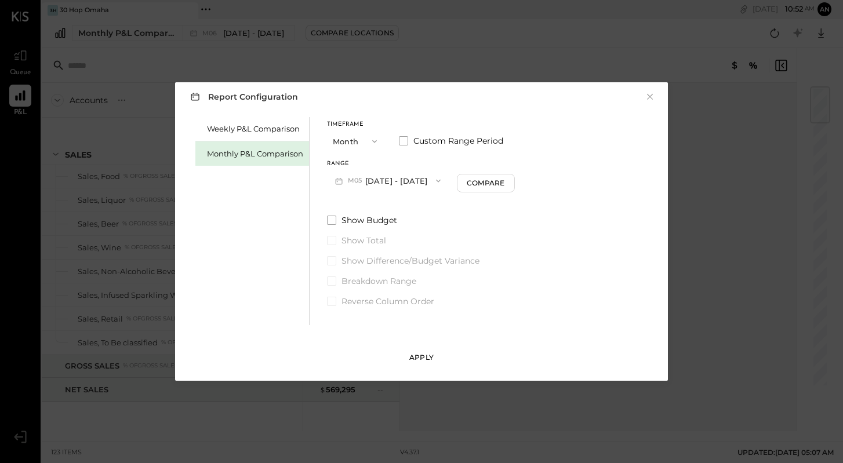
click at [438, 362] on button "Apply" at bounding box center [421, 357] width 58 height 19
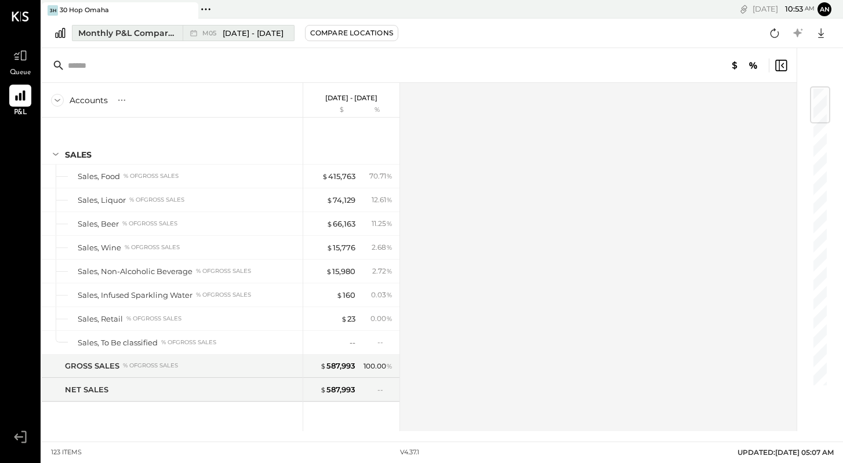
click at [153, 34] on div "Monthly P&L Comparison" at bounding box center [126, 33] width 97 height 12
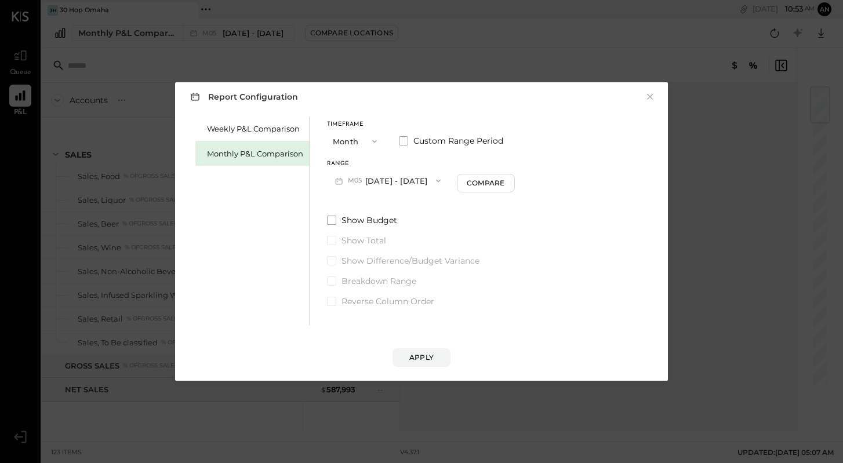
click at [378, 179] on button "M05 [DATE] - [DATE]" at bounding box center [388, 180] width 122 height 21
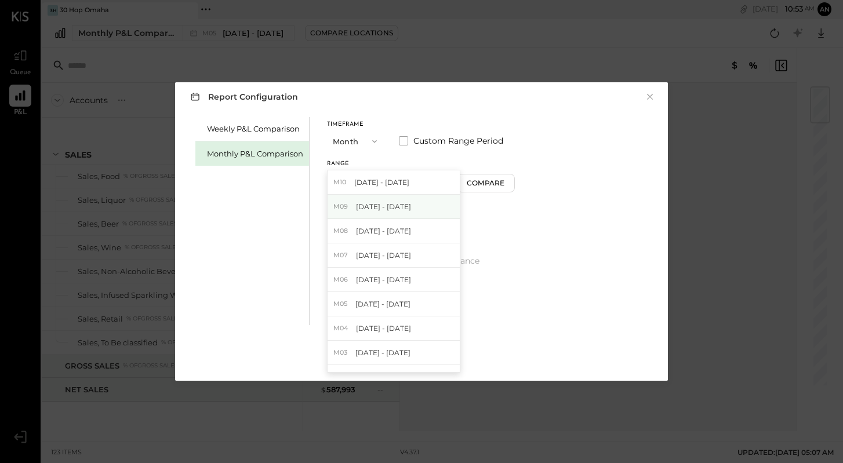
click at [385, 208] on span "[DATE] - [DATE]" at bounding box center [383, 207] width 55 height 10
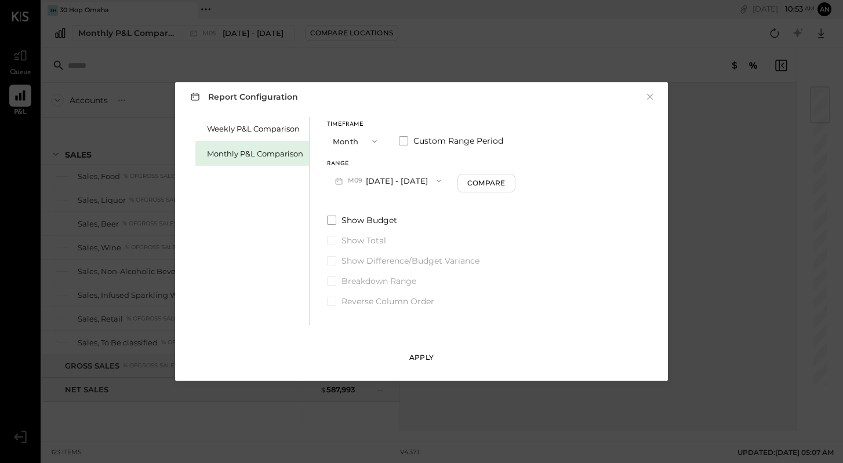
click at [421, 360] on div "Apply" at bounding box center [421, 357] width 24 height 10
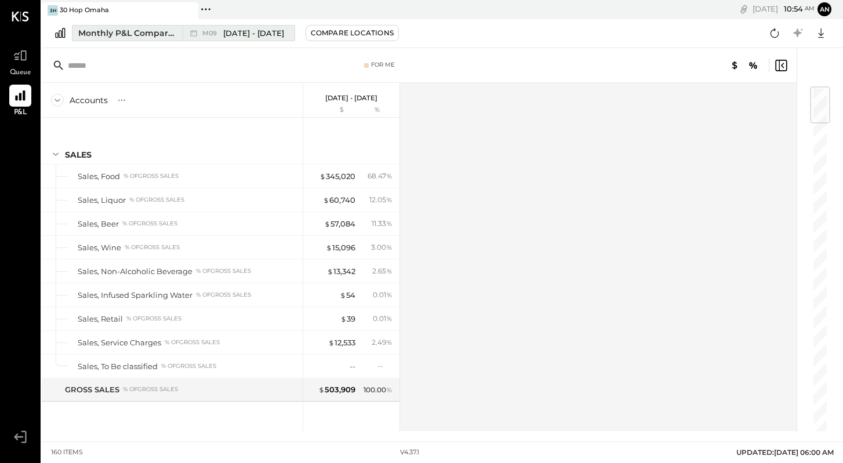
click at [136, 31] on div "Monthly P&L Comparison" at bounding box center [126, 33] width 97 height 12
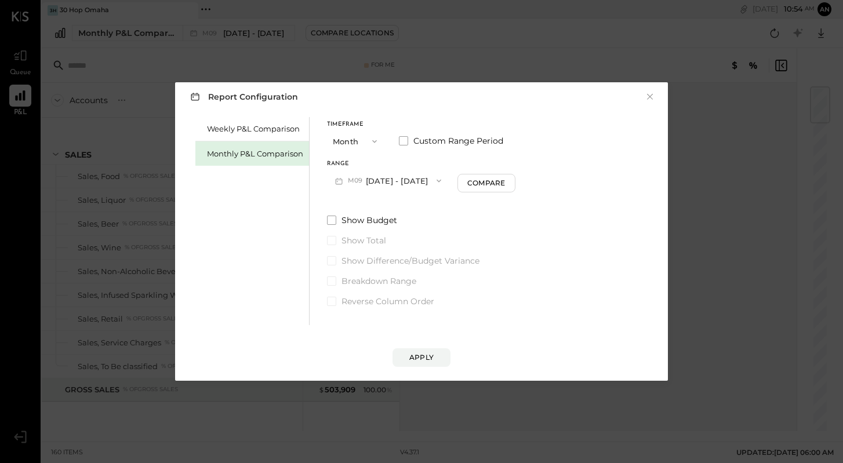
click at [360, 143] on button "Month" at bounding box center [356, 140] width 58 height 21
click at [350, 197] on div "Year" at bounding box center [356, 203] width 57 height 21
click at [431, 361] on div "Apply" at bounding box center [421, 357] width 24 height 10
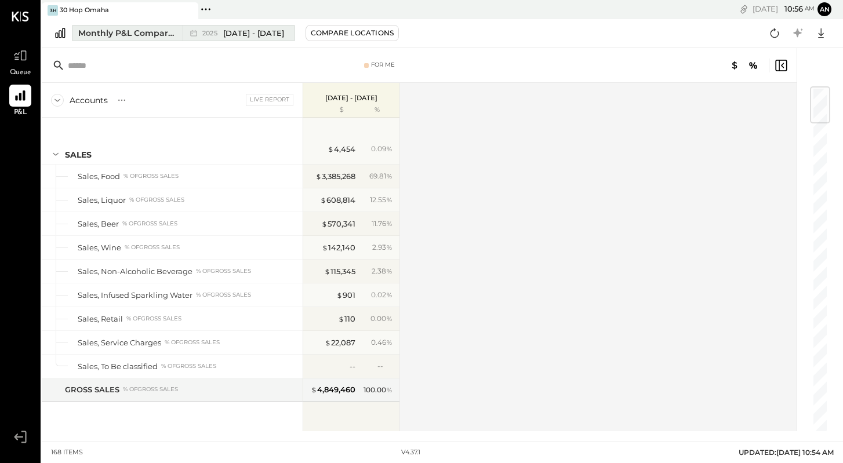
click at [213, 30] on span "2025" at bounding box center [211, 33] width 18 height 6
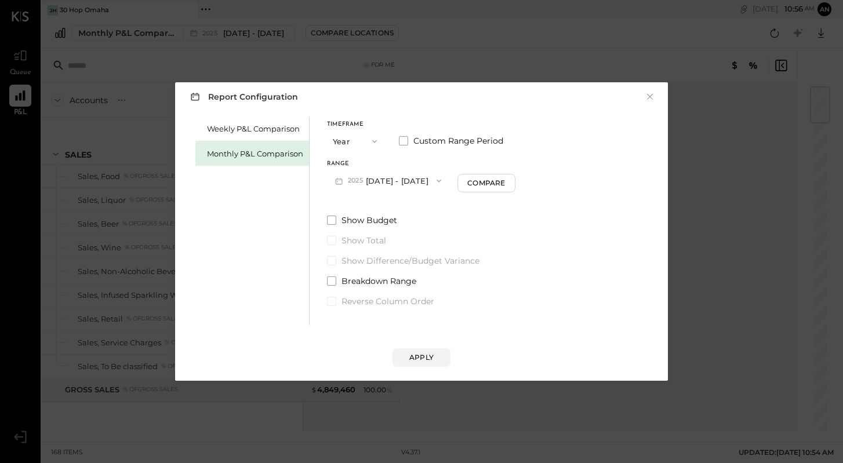
click at [365, 130] on button "Year" at bounding box center [356, 140] width 58 height 21
click at [356, 159] on span "Quarter" at bounding box center [350, 162] width 29 height 8
click at [420, 184] on button "Q4 [DATE] - [DATE]" at bounding box center [385, 180] width 117 height 21
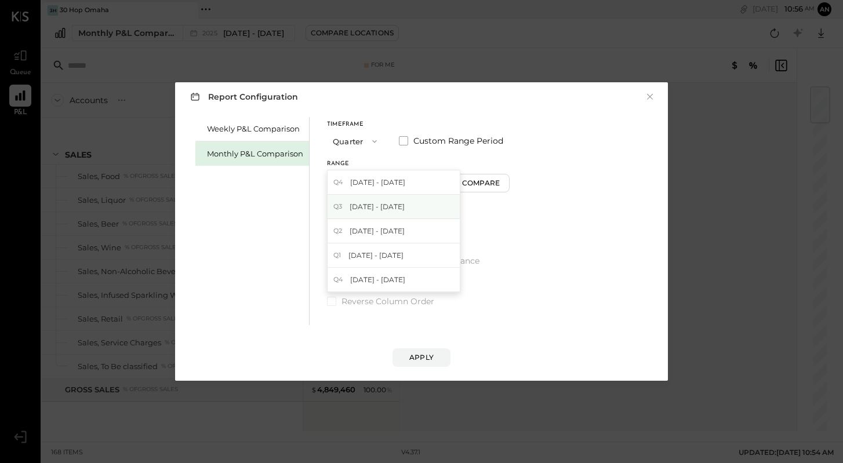
click at [412, 214] on div "Q3 [DATE] - [DATE]" at bounding box center [394, 207] width 132 height 24
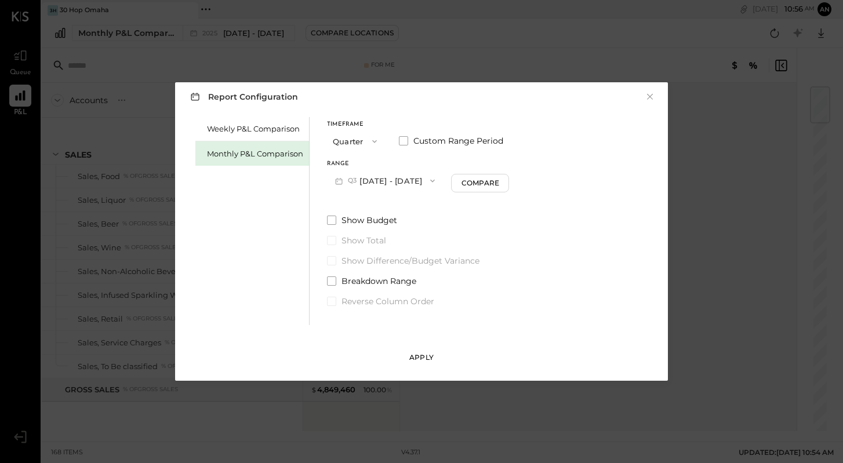
click at [432, 352] on div "Apply" at bounding box center [421, 357] width 24 height 10
